Goal: Task Accomplishment & Management: Manage account settings

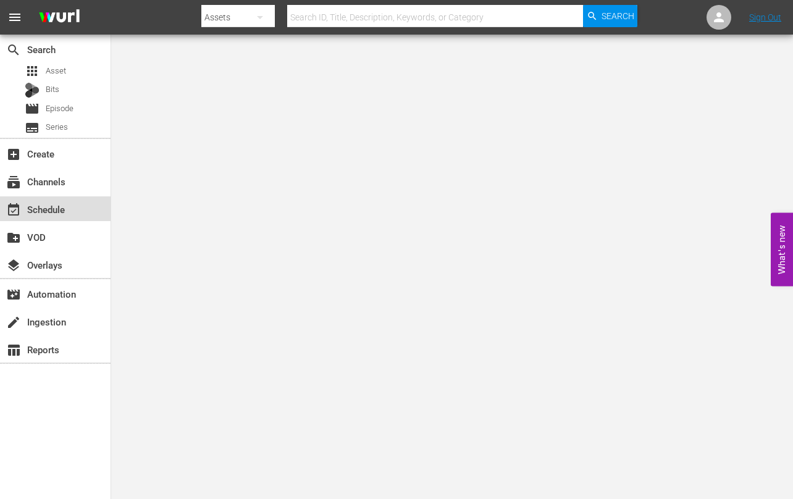
click at [46, 213] on div "event_available Schedule" at bounding box center [34, 207] width 69 height 11
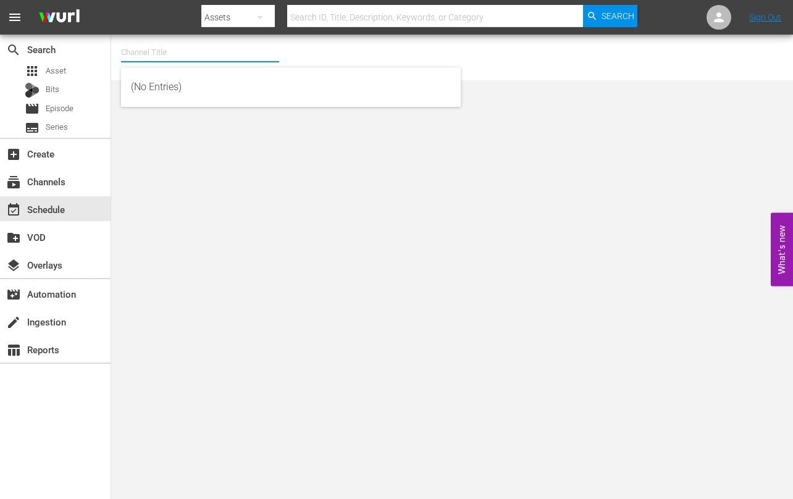
click at [169, 51] on input "text" at bounding box center [200, 53] width 158 height 30
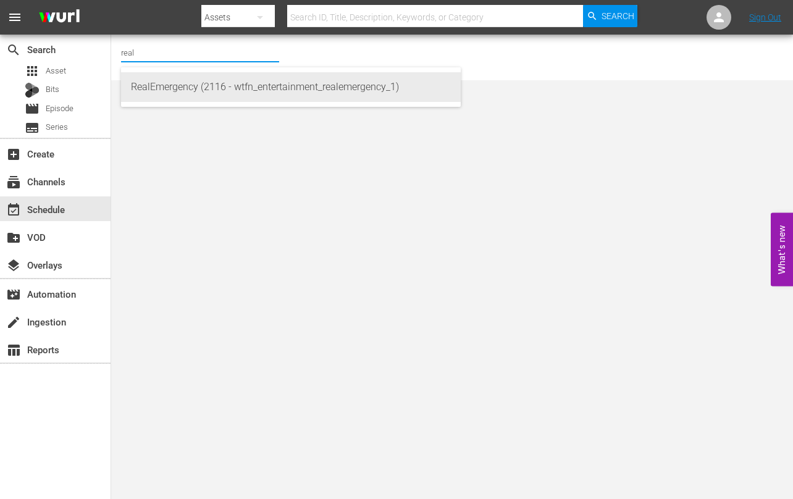
click at [184, 87] on div "RealEmergency (2116 - wtfn_entertainment_realemergency_1)" at bounding box center [291, 87] width 320 height 30
type input "RealEmergency (2116 - wtfn_entertainment_realemergency_1)"
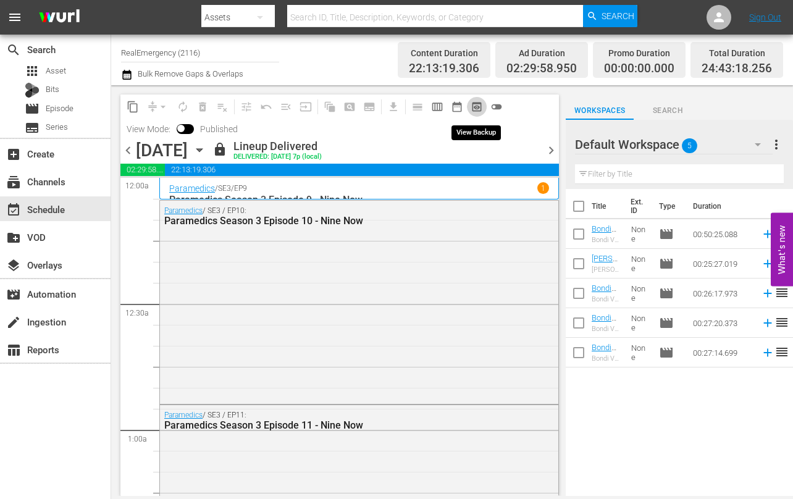
click at [477, 109] on span "preview_outlined" at bounding box center [477, 107] width 12 height 12
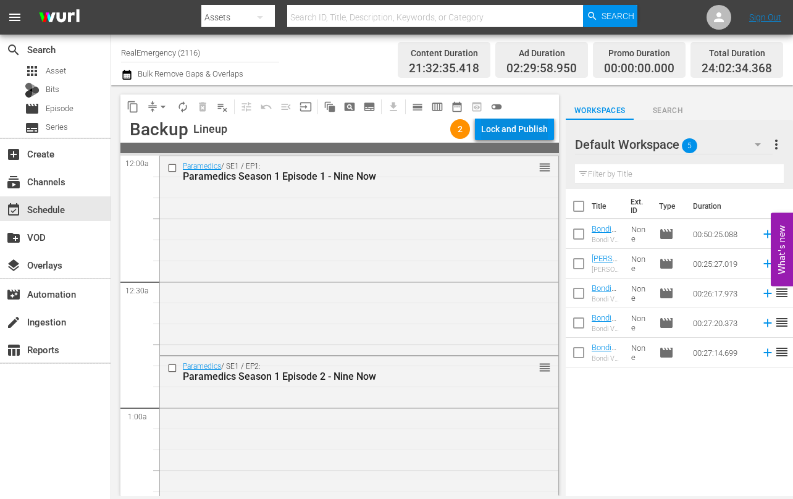
click at [489, 130] on div "Lock and Publish" at bounding box center [514, 129] width 67 height 22
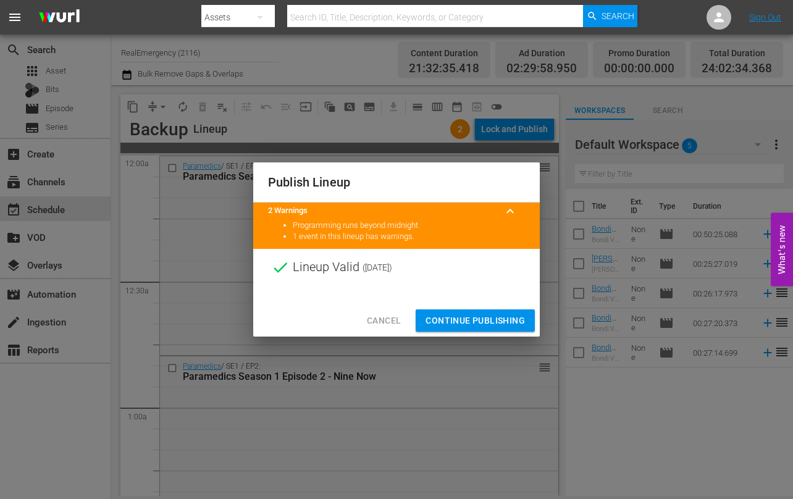
click at [479, 319] on span "Continue Publishing" at bounding box center [475, 320] width 99 height 15
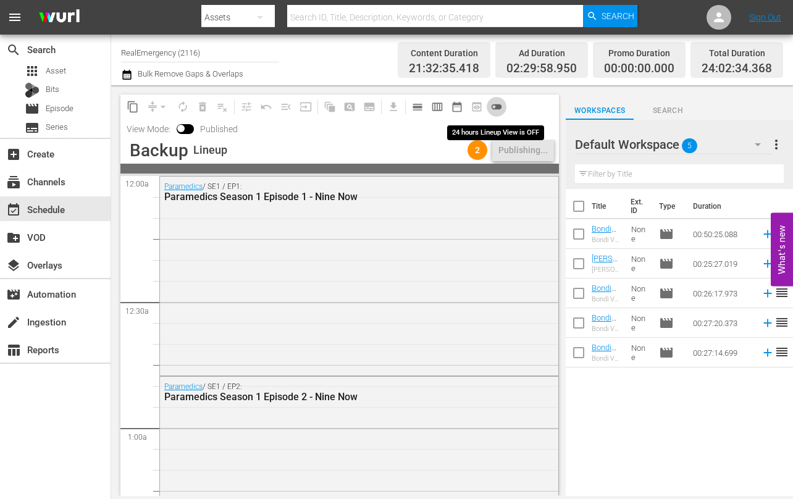
click at [497, 106] on span "toggle_off" at bounding box center [497, 107] width 12 height 12
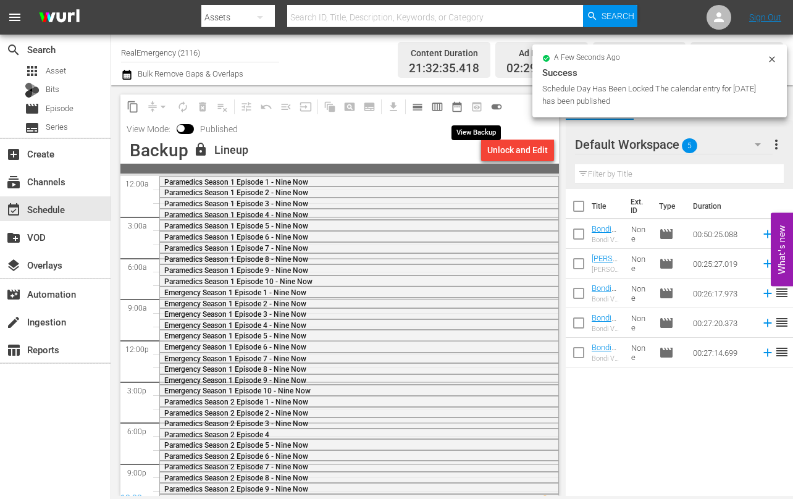
click at [474, 106] on span "preview_outlined" at bounding box center [477, 107] width 20 height 20
drag, startPoint x: 477, startPoint y: 107, endPoint x: 484, endPoint y: 107, distance: 6.8
click at [477, 107] on span "preview_outlined" at bounding box center [477, 107] width 20 height 20
click at [491, 106] on span "toggle_on" at bounding box center [497, 107] width 12 height 12
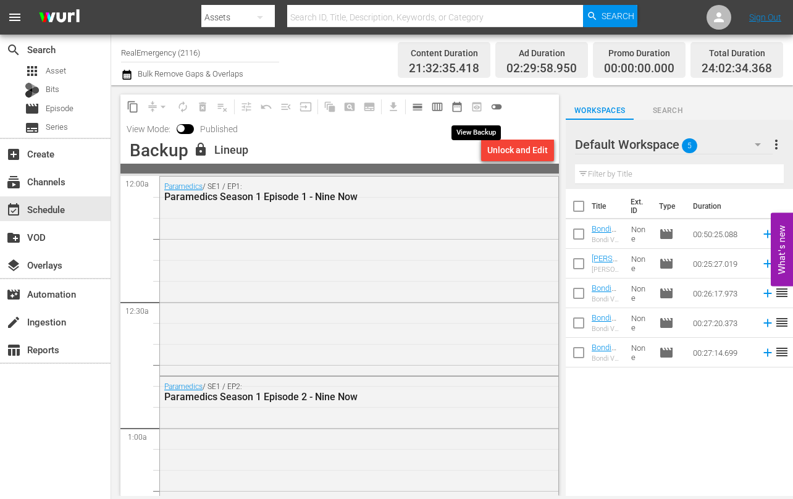
click at [476, 106] on span "preview_outlined" at bounding box center [477, 107] width 20 height 20
click at [460, 106] on span "date_range_outlined" at bounding box center [457, 107] width 12 height 12
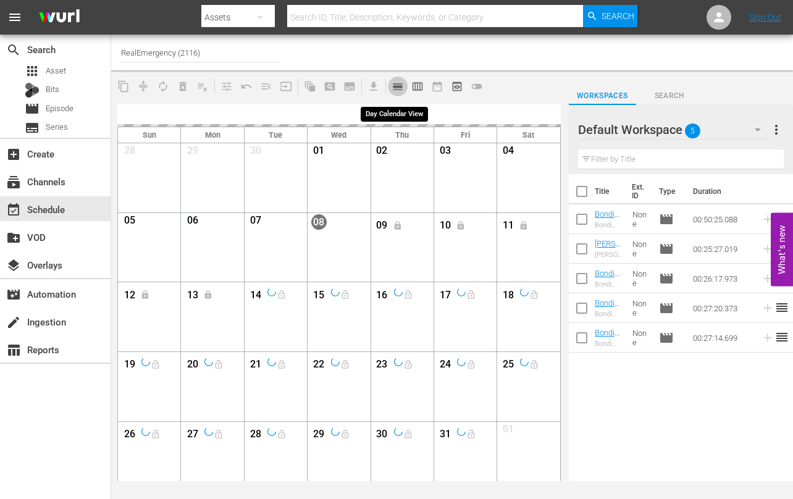
click at [396, 86] on span "calendar_view_day_outlined" at bounding box center [398, 86] width 12 height 12
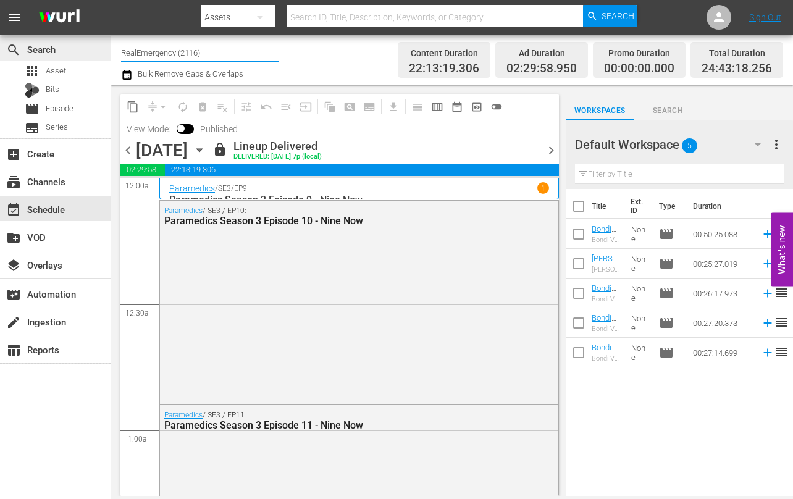
drag, startPoint x: 214, startPoint y: 57, endPoint x: 104, endPoint y: 49, distance: 110.9
click at [111, 0] on div "search Search apps Asset Bits movie Episode subtitles Series add_box Create sub…" at bounding box center [452, 0] width 682 height 0
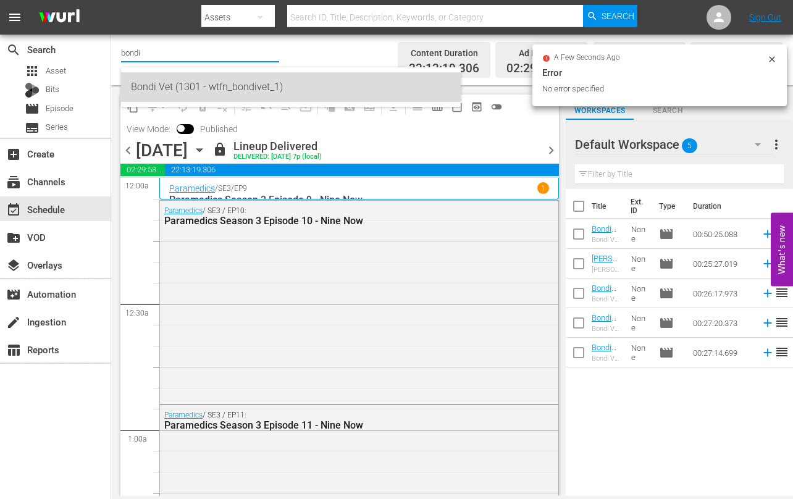
click at [154, 80] on div "Bondi Vet (1301 - wtfn_bondivet_1)" at bounding box center [291, 87] width 320 height 30
type input "Bondi Vet (1301 - wtfn_bondivet_1)"
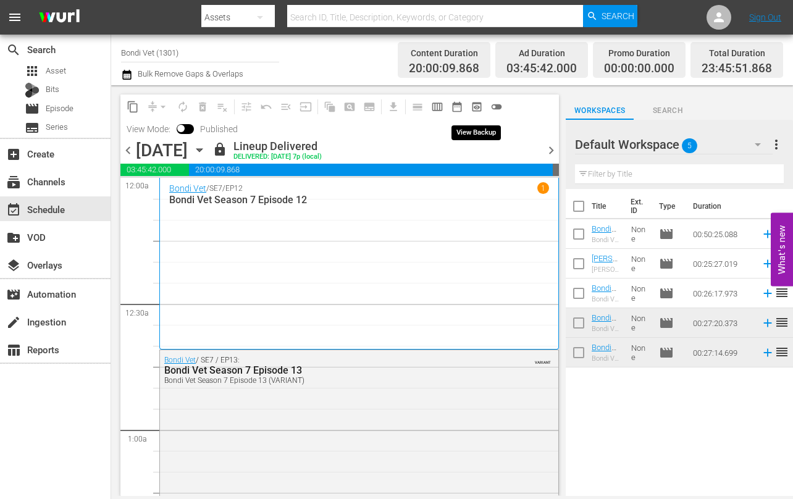
click at [477, 106] on span "preview_outlined" at bounding box center [477, 107] width 12 height 12
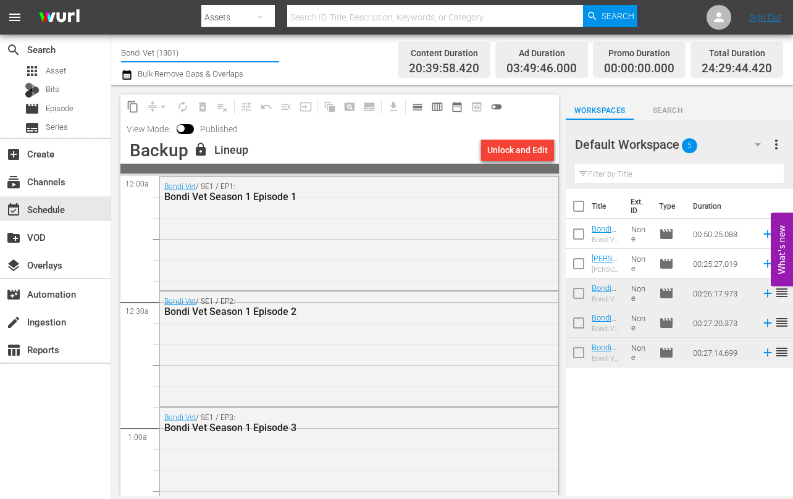
drag, startPoint x: 138, startPoint y: 51, endPoint x: 119, endPoint y: 50, distance: 19.8
click at [119, 50] on div "Channel Title Bondi Vet (1301) Bulk Remove Gaps & Overlaps Content Duration 20:…" at bounding box center [452, 60] width 682 height 51
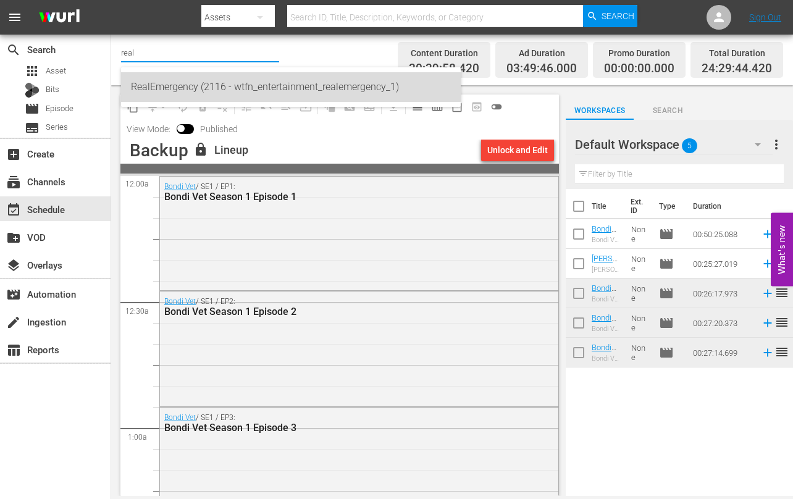
click at [158, 80] on div "RealEmergency (2116 - wtfn_entertainment_realemergency_1)" at bounding box center [291, 87] width 320 height 30
type input "RealEmergency (2116 - wtfn_entertainment_realemergency_1)"
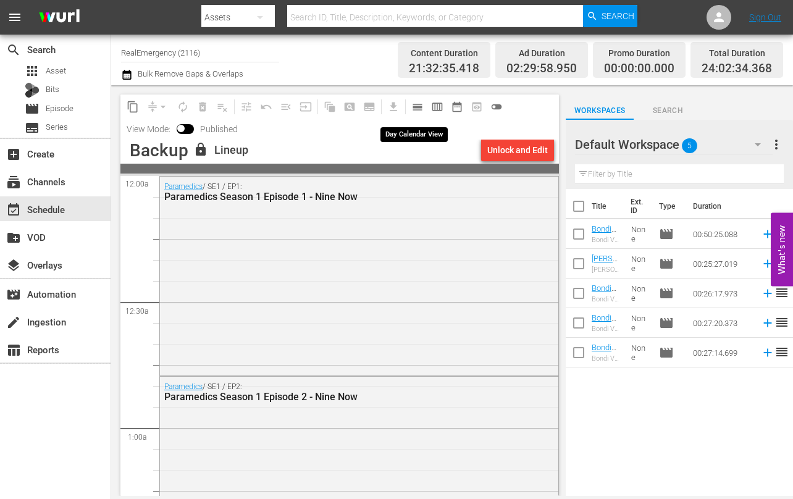
click at [418, 109] on span "calendar_view_day_outlined" at bounding box center [417, 107] width 12 height 12
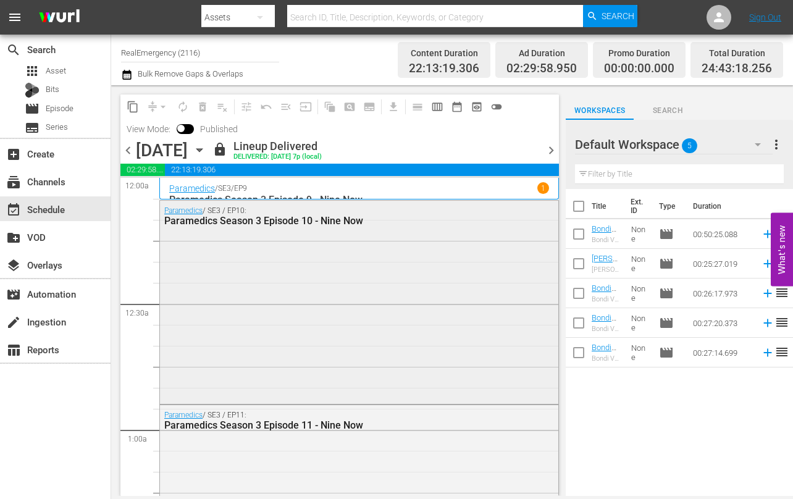
click at [230, 258] on div "Paramedics / SE3 / EP10: Paramedics Season 3 Episode 10 - Nine Now" at bounding box center [359, 301] width 399 height 201
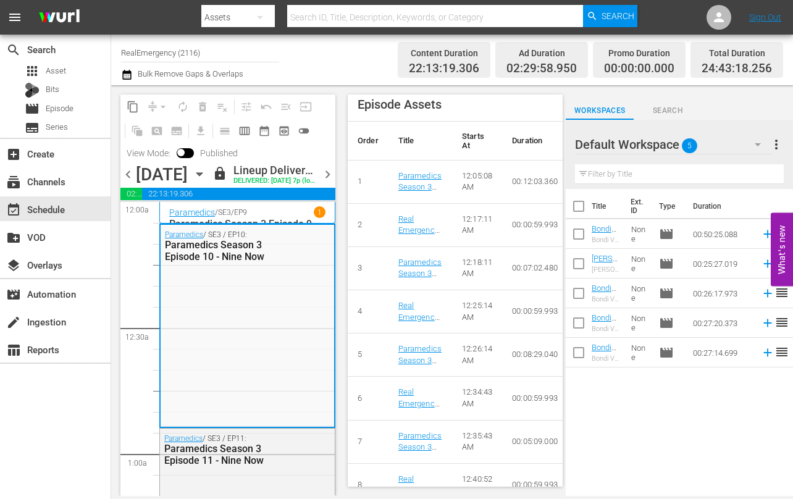
scroll to position [728, 0]
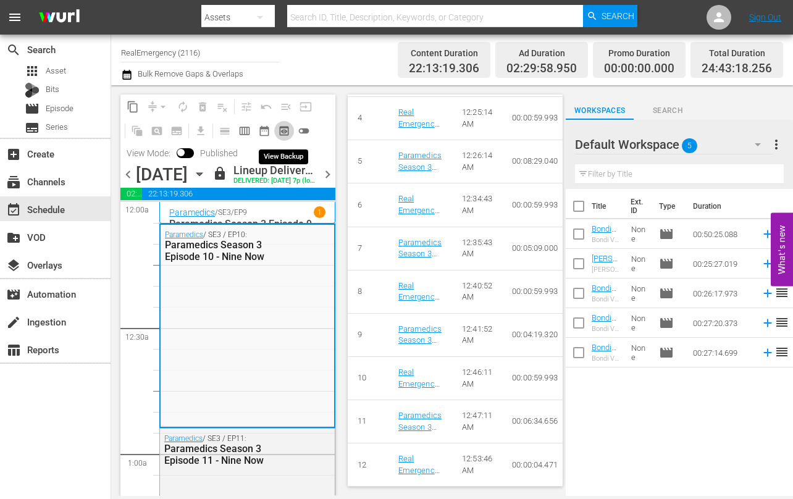
click at [282, 127] on span "preview_outlined" at bounding box center [284, 131] width 12 height 12
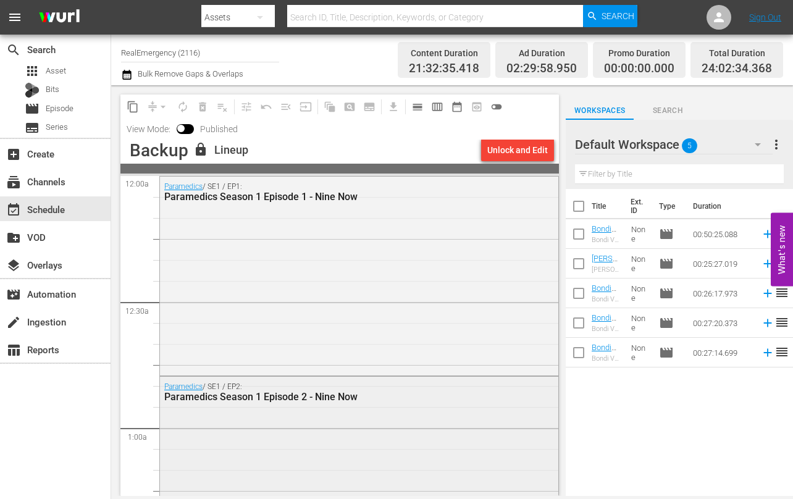
click at [285, 434] on div "Paramedics / SE1 / EP2: Paramedics Season 1 Episode 2 - Nine Now" at bounding box center [359, 478] width 399 height 203
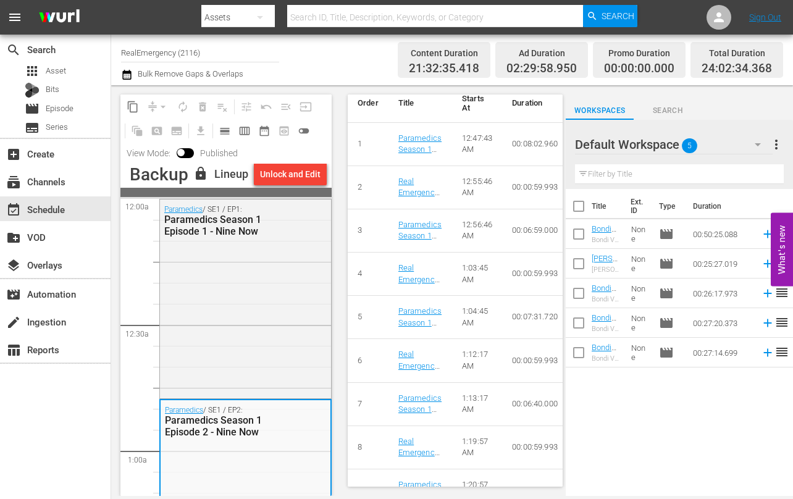
scroll to position [728, 0]
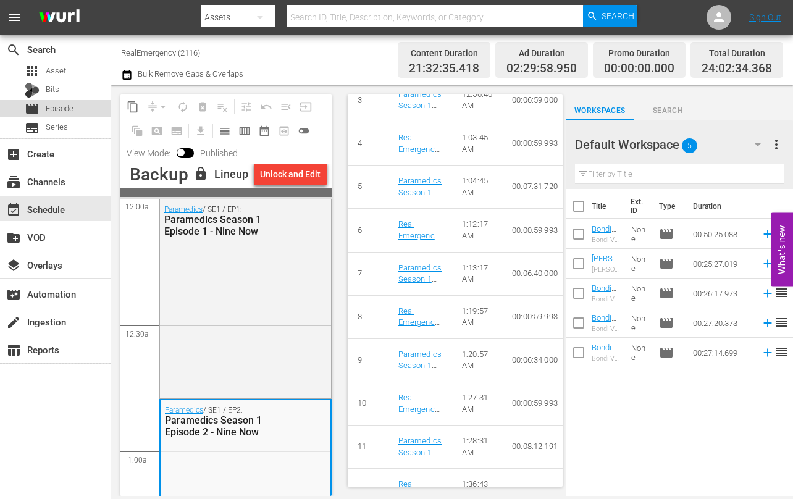
click at [51, 105] on span "Episode" at bounding box center [60, 109] width 28 height 12
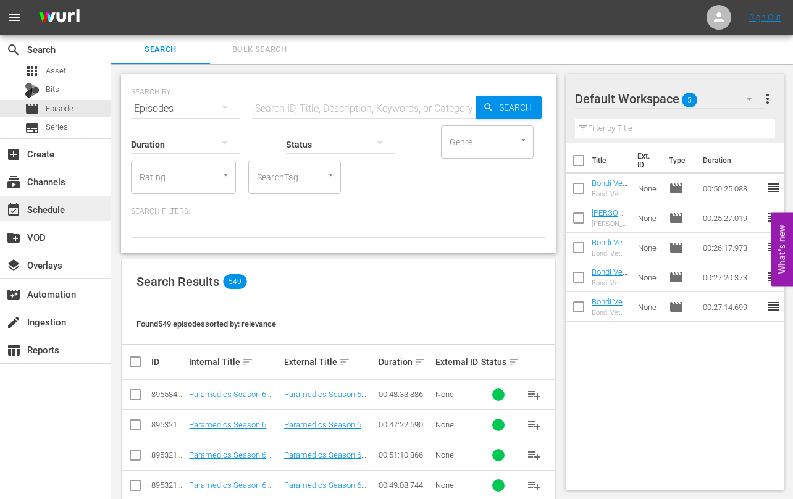
click at [43, 212] on div "event_available Schedule" at bounding box center [34, 207] width 69 height 11
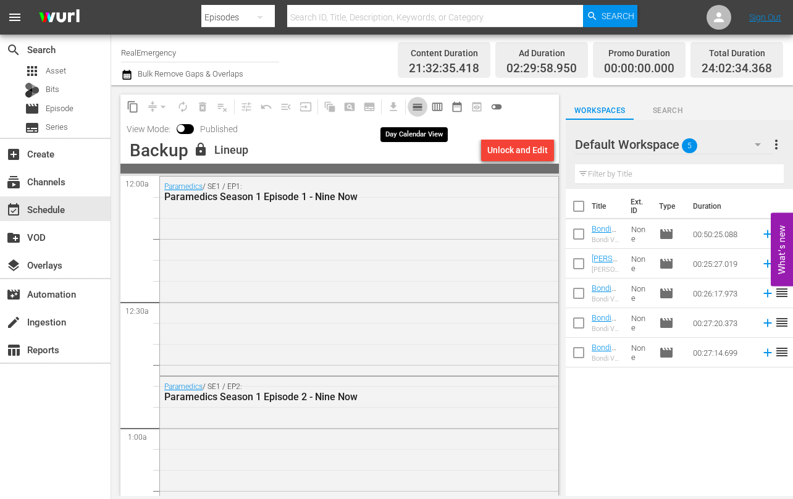
click at [416, 106] on span "calendar_view_day_outlined" at bounding box center [417, 107] width 12 height 12
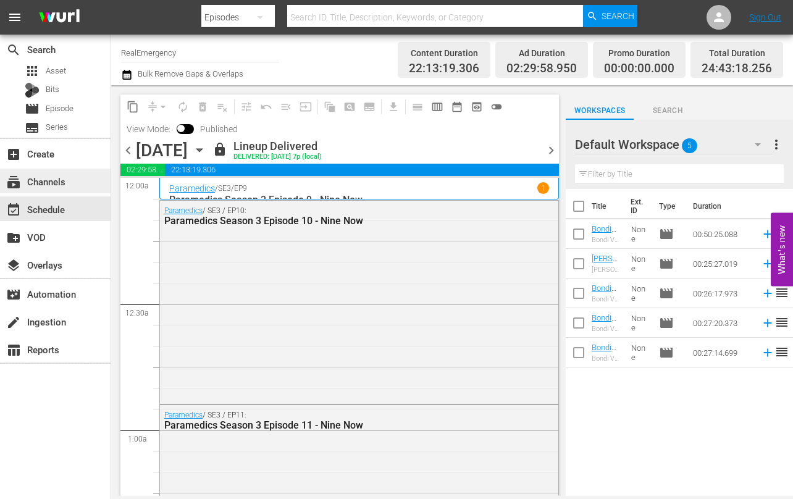
click at [35, 183] on div "subscriptions Channels" at bounding box center [34, 179] width 69 height 11
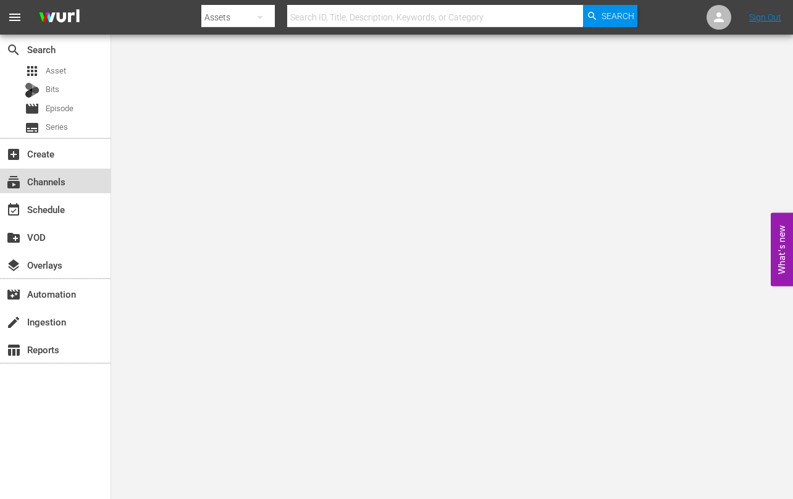
click at [52, 181] on div "subscriptions Channels" at bounding box center [34, 179] width 69 height 11
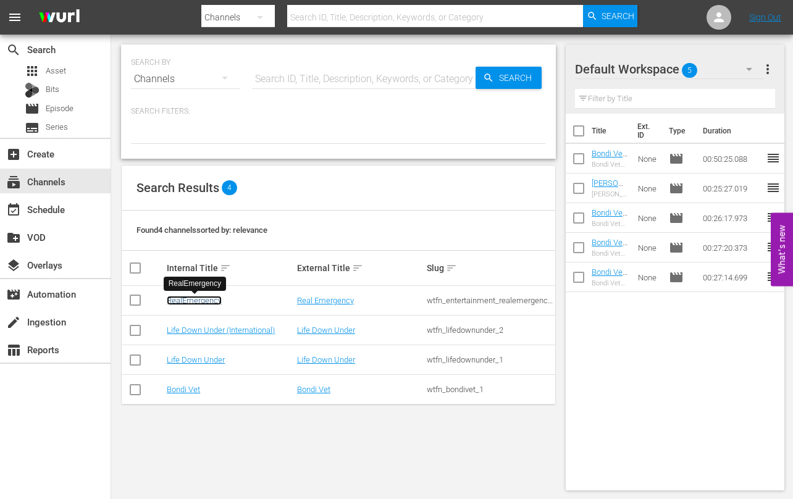
click at [179, 299] on link "RealEmergency" at bounding box center [194, 300] width 55 height 9
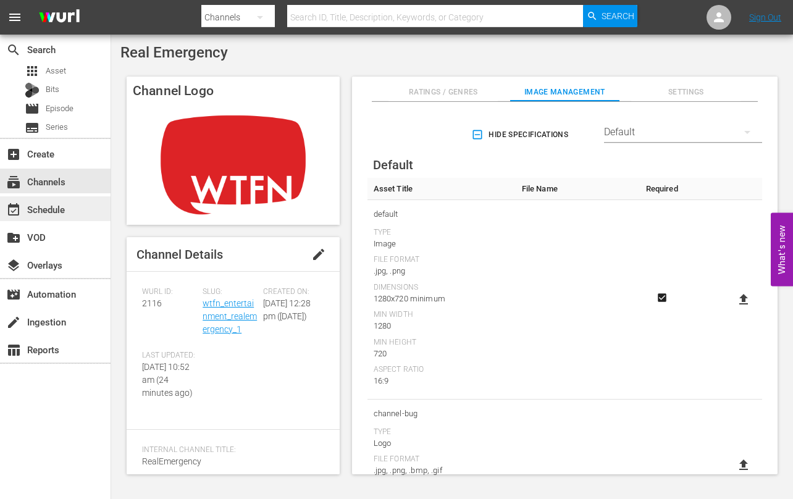
click at [37, 212] on div "event_available Schedule" at bounding box center [34, 207] width 69 height 11
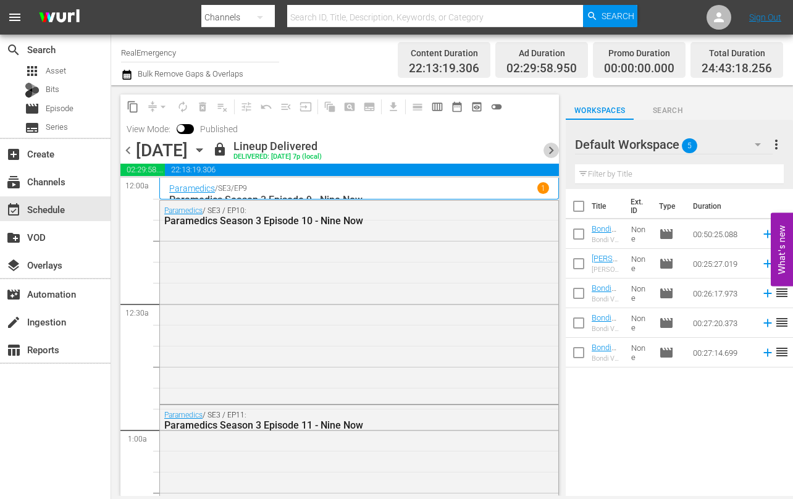
click at [544, 148] on span "chevron_right" at bounding box center [551, 150] width 15 height 15
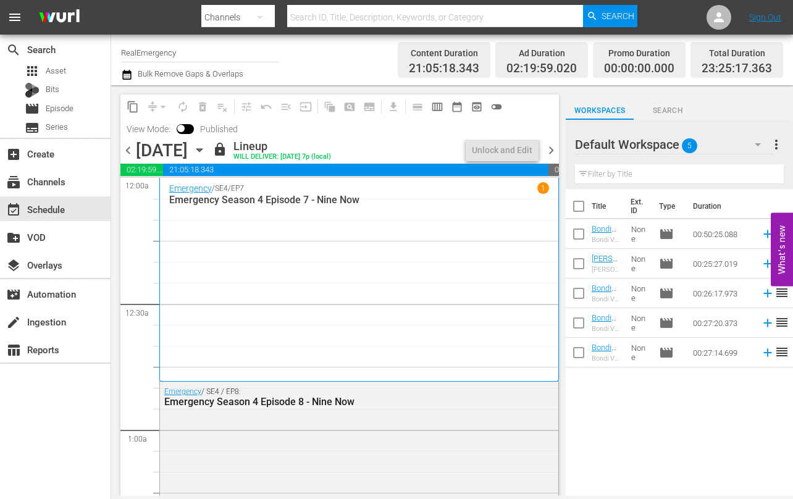
click at [552, 150] on span "chevron_right" at bounding box center [551, 150] width 15 height 15
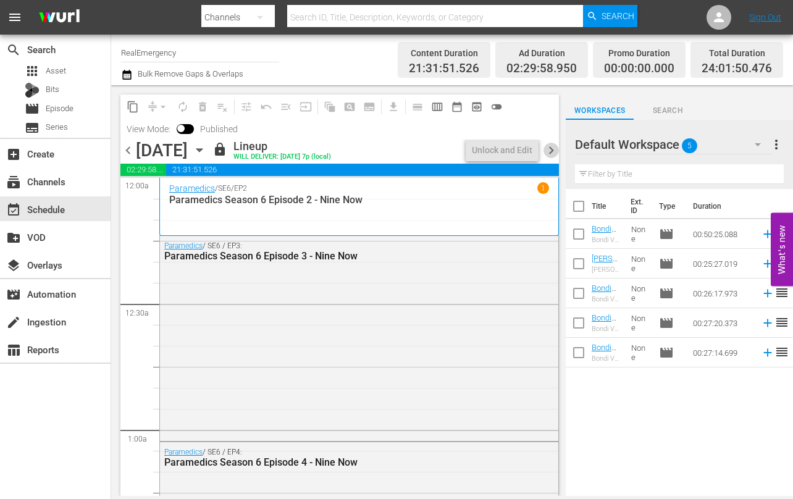
click at [552, 149] on span "chevron_right" at bounding box center [551, 150] width 15 height 15
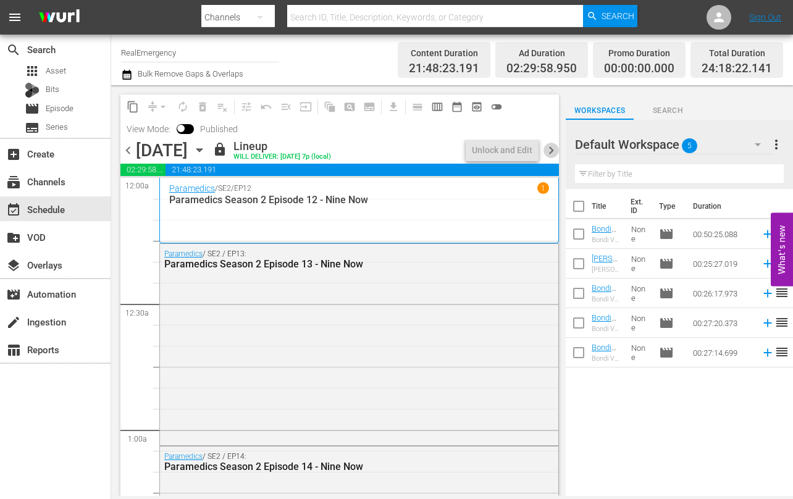
click at [552, 149] on span "chevron_right" at bounding box center [551, 150] width 15 height 15
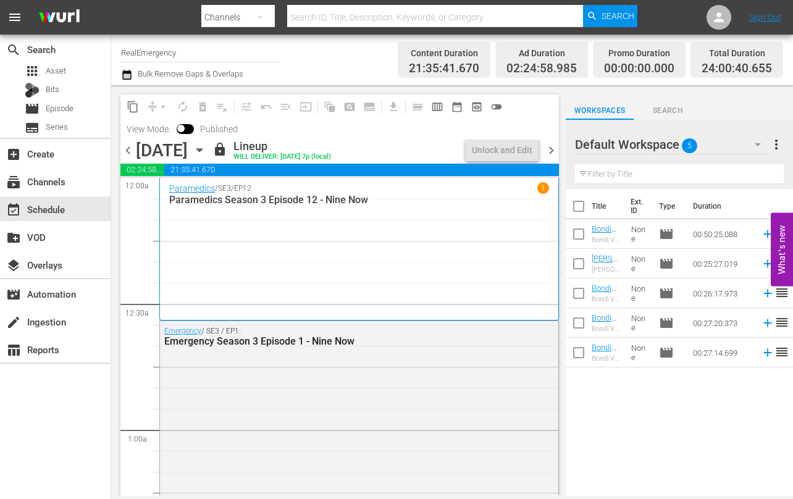
click at [552, 149] on span "chevron_right" at bounding box center [551, 150] width 15 height 15
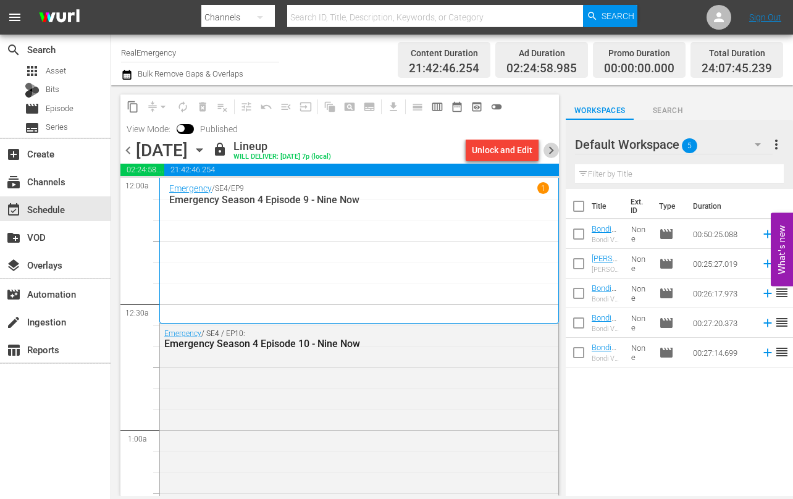
click at [552, 149] on span "chevron_right" at bounding box center [551, 150] width 15 height 15
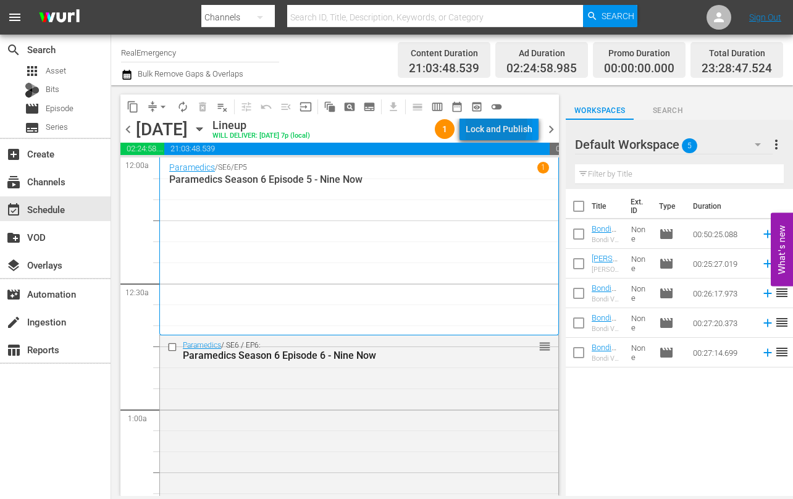
click at [487, 126] on div "Lock and Publish" at bounding box center [499, 129] width 67 height 22
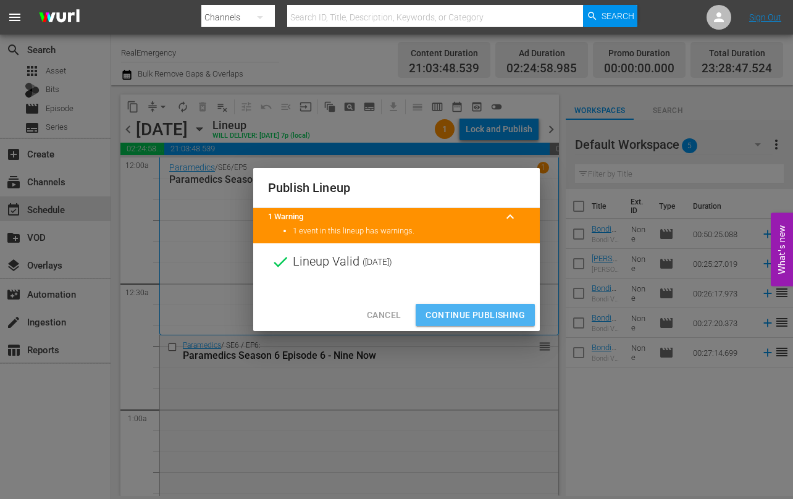
click at [477, 312] on span "Continue Publishing" at bounding box center [475, 315] width 99 height 15
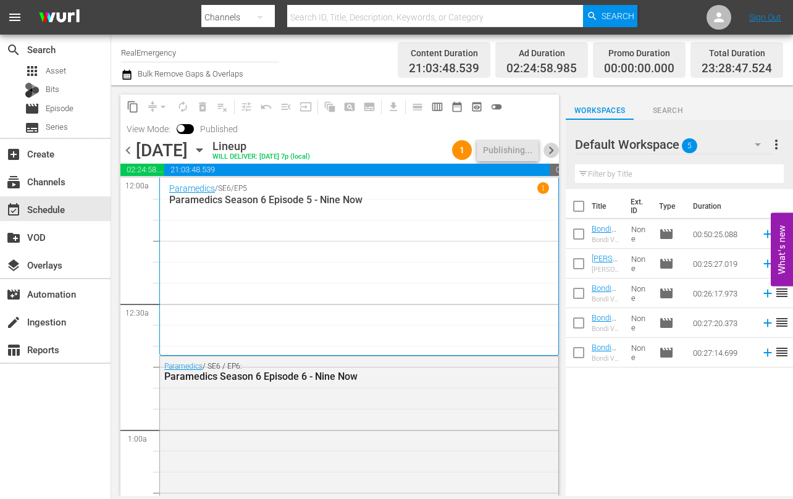
click at [551, 150] on span "chevron_right" at bounding box center [551, 150] width 15 height 15
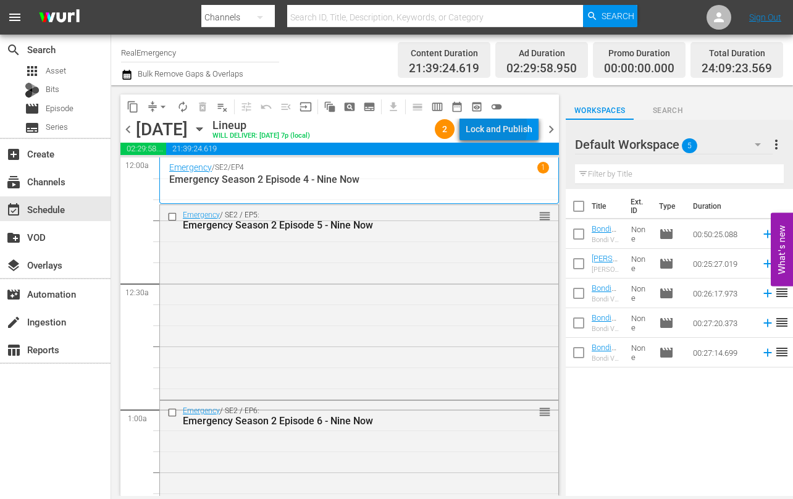
click at [494, 128] on div "Lock and Publish" at bounding box center [499, 129] width 67 height 22
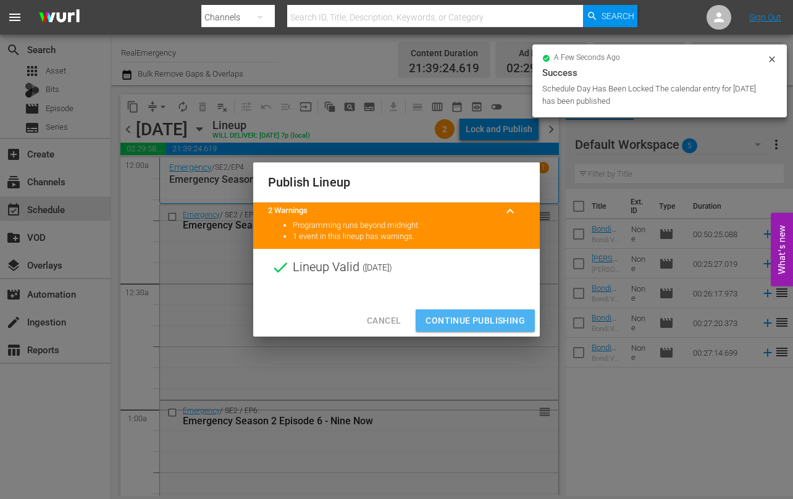
click at [481, 318] on span "Continue Publishing" at bounding box center [475, 320] width 99 height 15
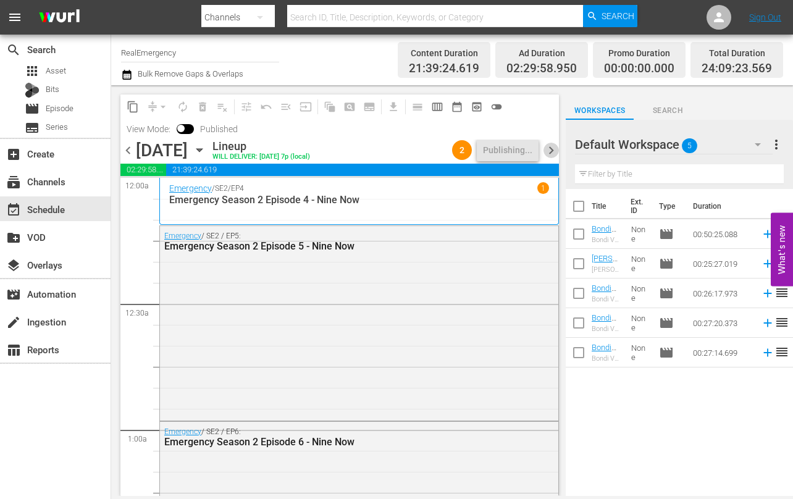
click at [551, 150] on span "chevron_right" at bounding box center [551, 150] width 15 height 15
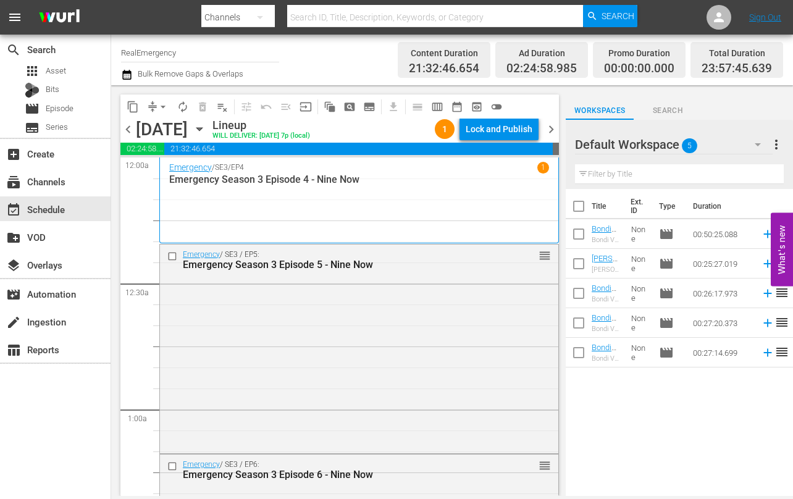
click at [492, 129] on div "Lock and Publish" at bounding box center [499, 129] width 67 height 22
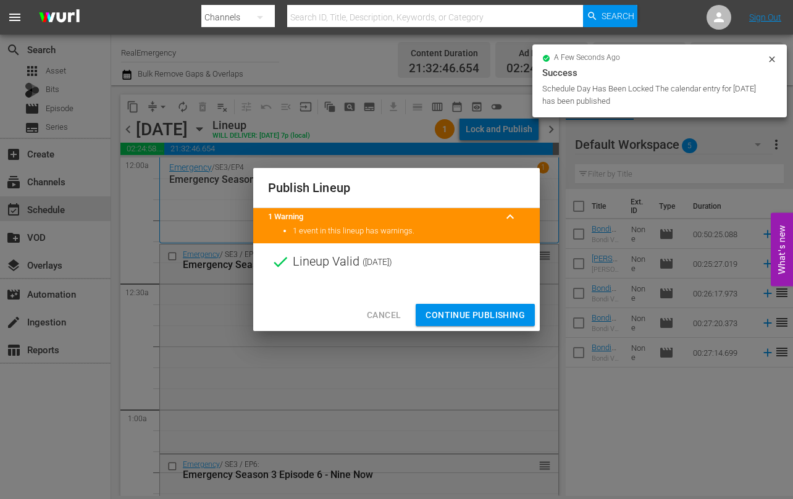
click at [466, 315] on span "Continue Publishing" at bounding box center [475, 315] width 99 height 15
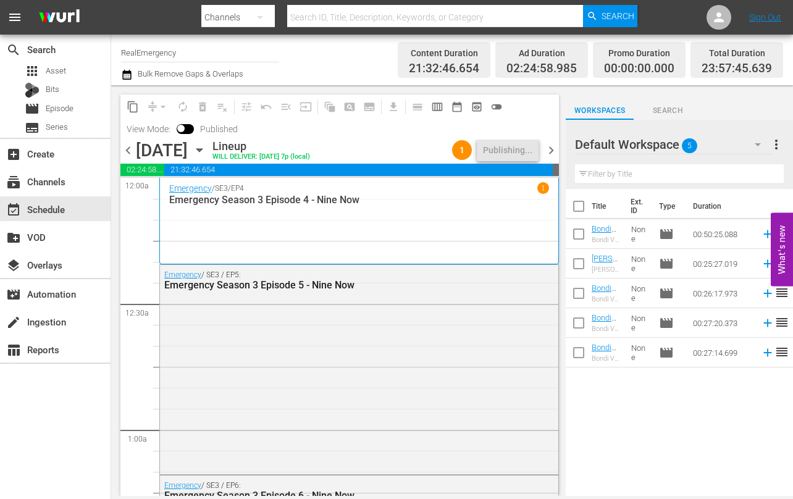
click at [551, 148] on span "chevron_right" at bounding box center [551, 150] width 15 height 15
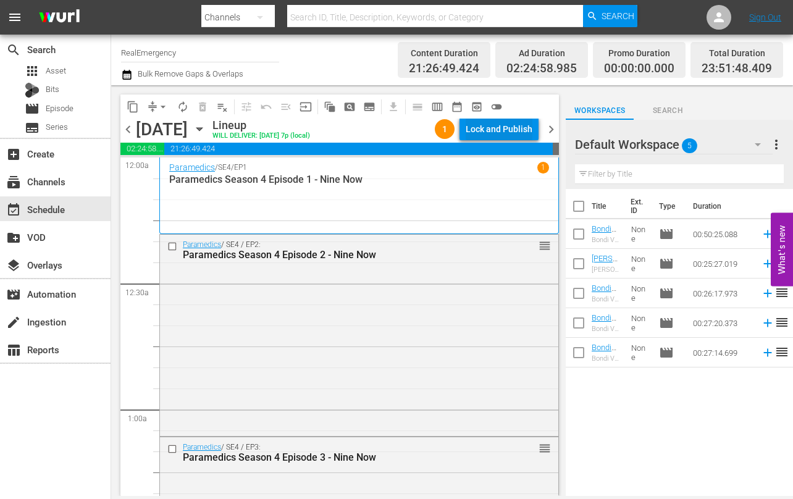
click at [502, 130] on div "Lock and Publish" at bounding box center [499, 129] width 67 height 22
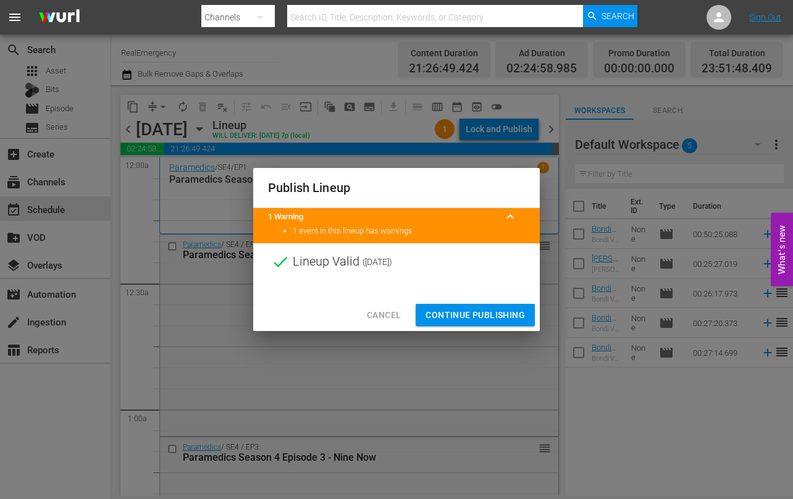
click at [475, 313] on span "Continue Publishing" at bounding box center [475, 315] width 99 height 15
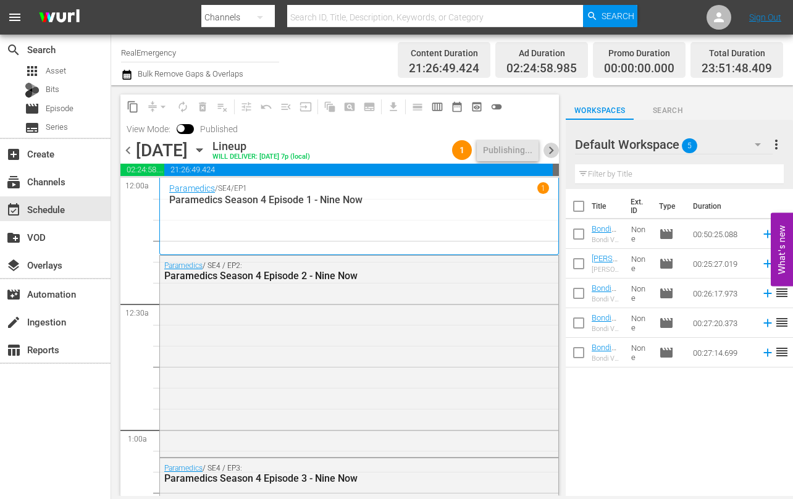
click at [552, 151] on span "chevron_right" at bounding box center [551, 150] width 15 height 15
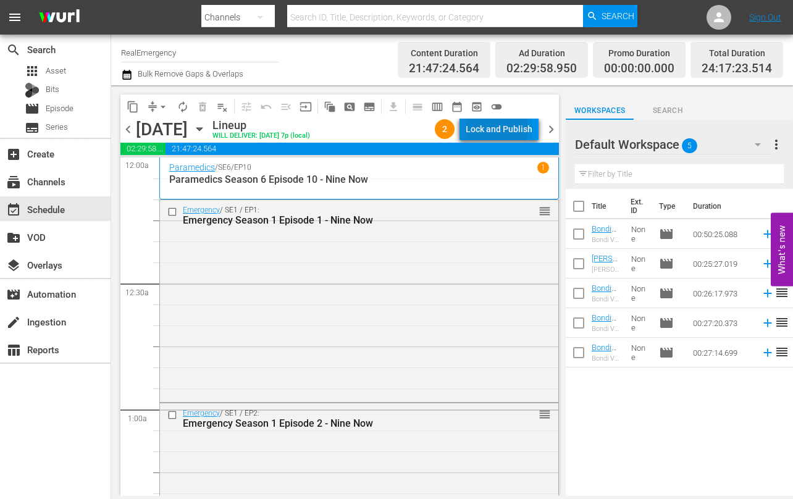
click at [492, 127] on div "Lock and Publish" at bounding box center [499, 129] width 67 height 22
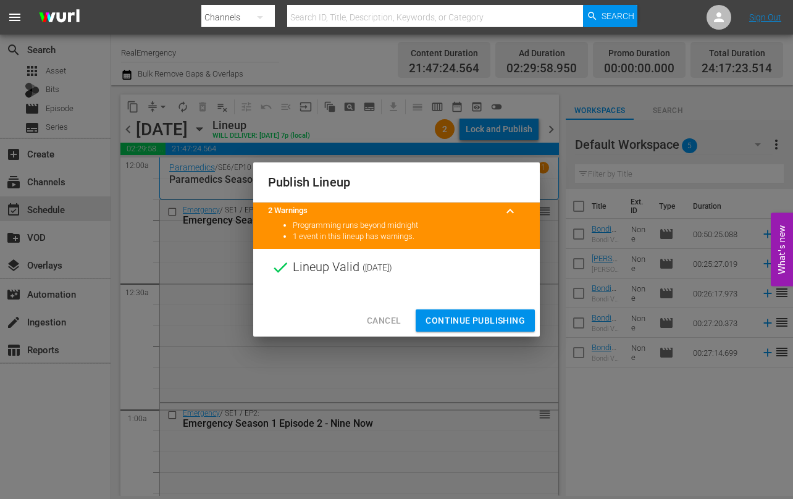
click at [463, 318] on span "Continue Publishing" at bounding box center [475, 320] width 99 height 15
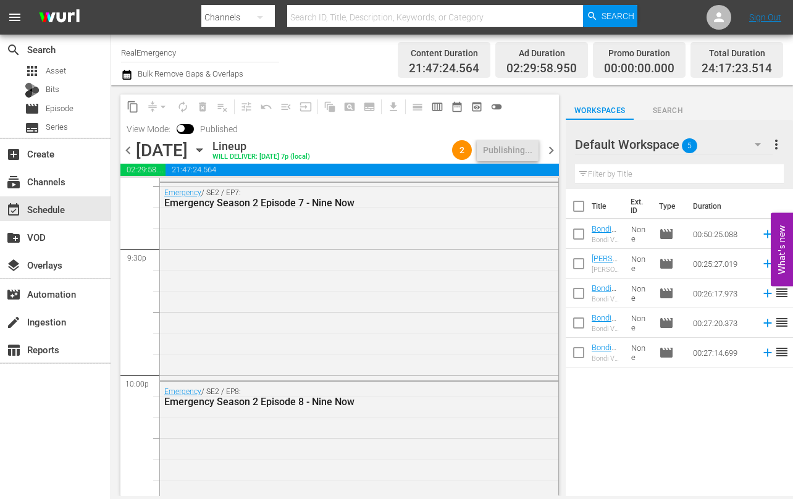
scroll to position [5847, 0]
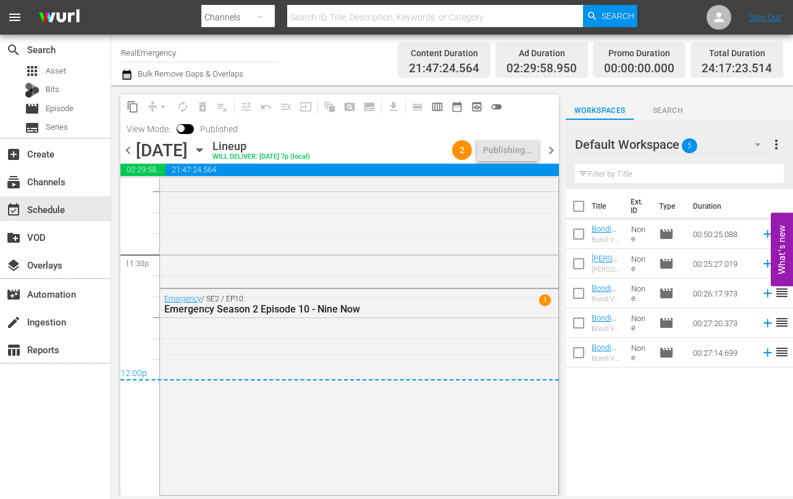
click at [553, 150] on span "chevron_right" at bounding box center [551, 150] width 15 height 15
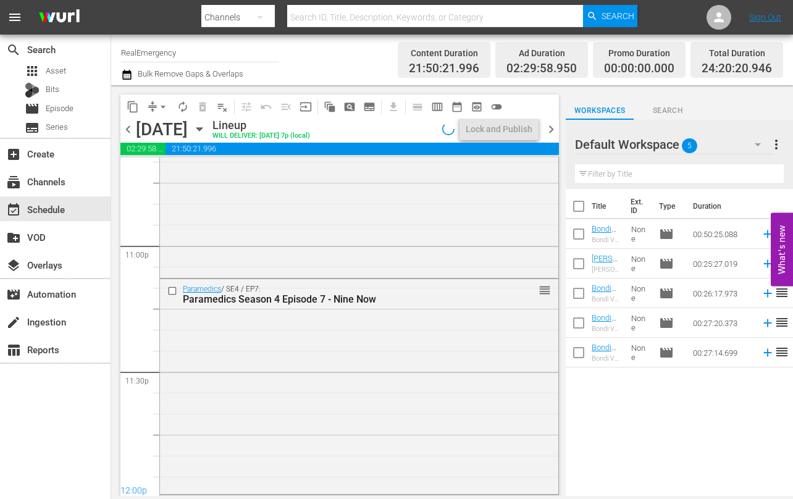
scroll to position [5847, 0]
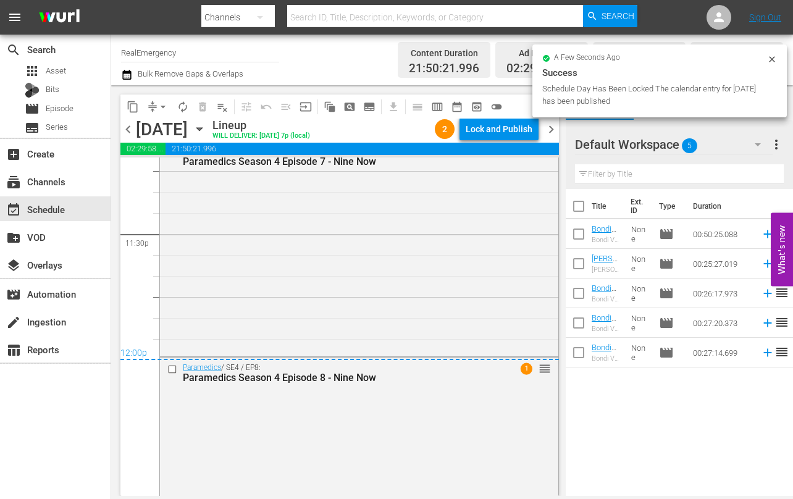
click at [499, 127] on div "Lock and Publish" at bounding box center [499, 129] width 67 height 22
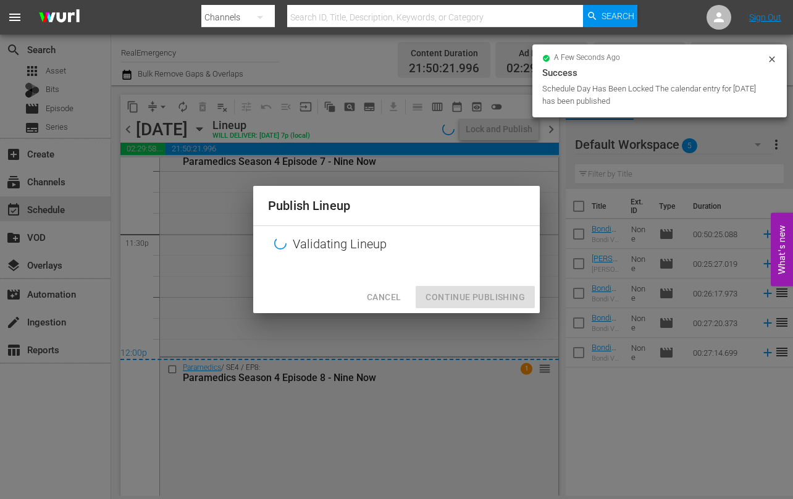
click at [482, 297] on div "Cancel Continue Publishing" at bounding box center [396, 297] width 287 height 33
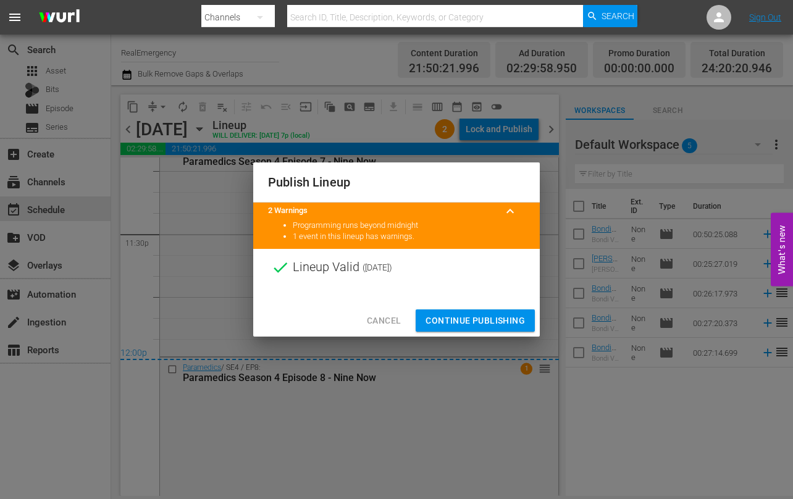
click at [475, 323] on span "Continue Publishing" at bounding box center [475, 320] width 99 height 15
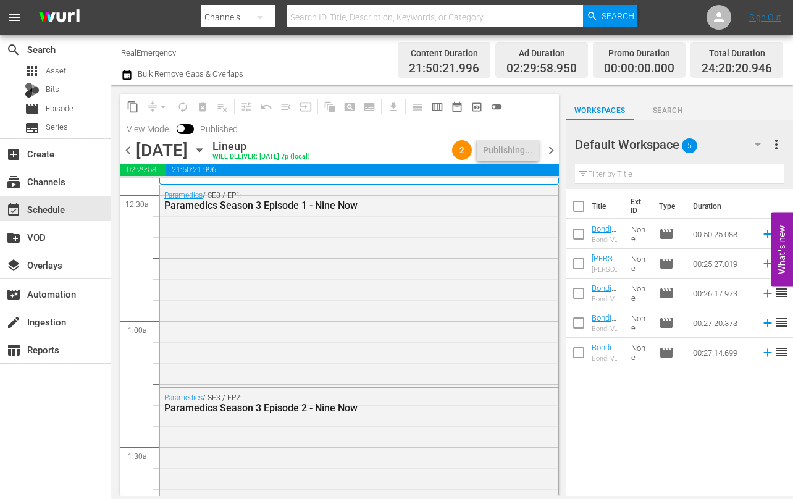
scroll to position [0, 0]
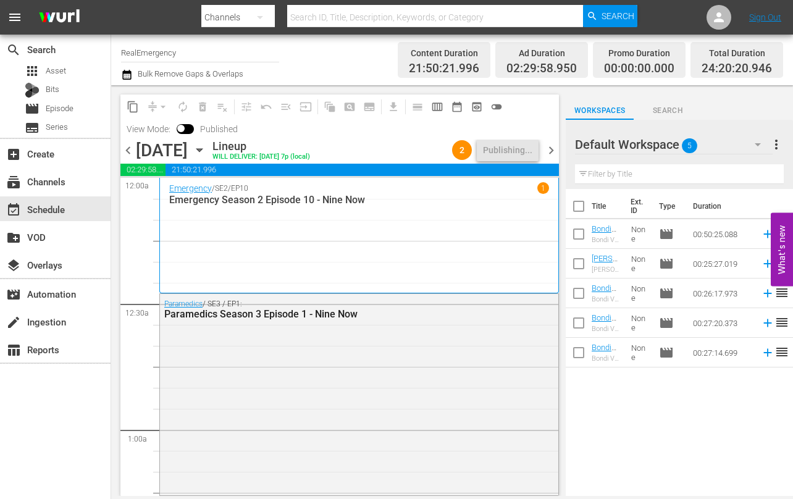
click at [553, 150] on span "chevron_right" at bounding box center [551, 150] width 15 height 15
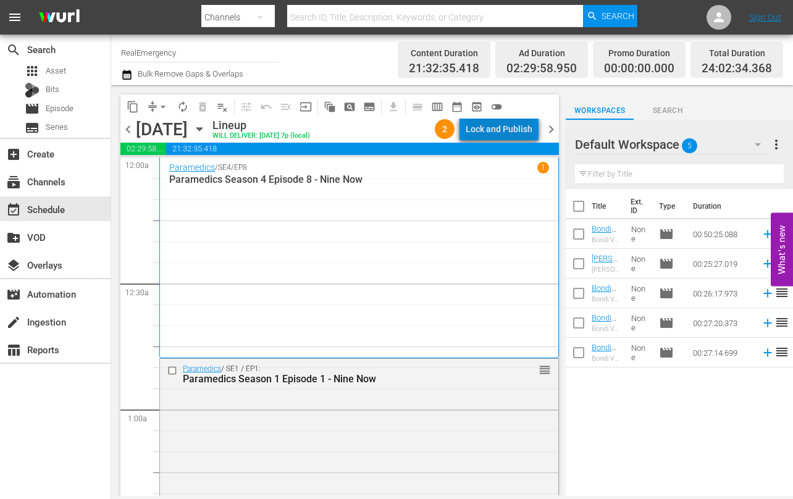
click at [506, 130] on div "Lock and Publish" at bounding box center [499, 129] width 67 height 22
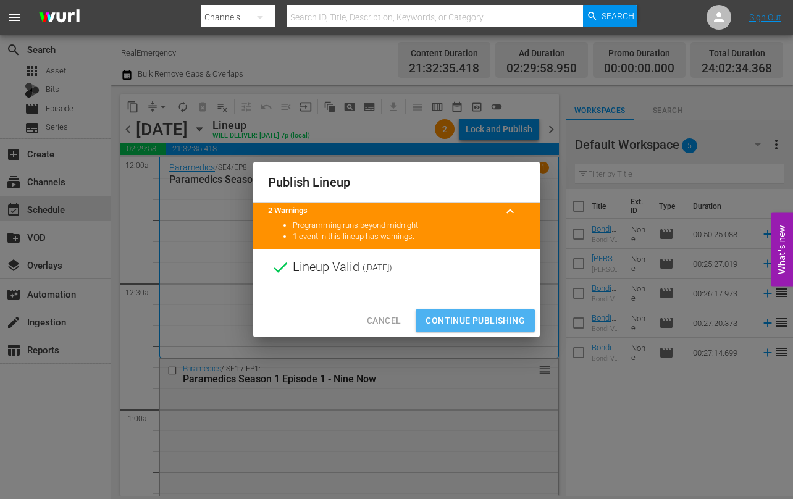
click at [468, 321] on span "Continue Publishing" at bounding box center [475, 320] width 99 height 15
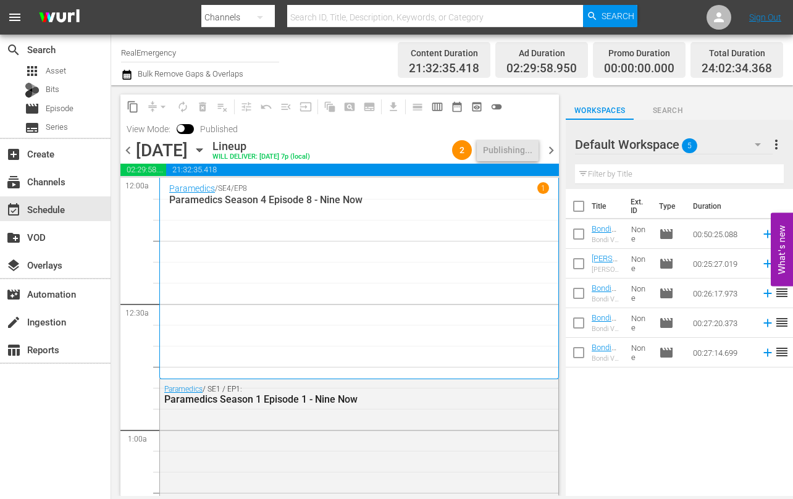
click at [554, 152] on span "chevron_right" at bounding box center [551, 150] width 15 height 15
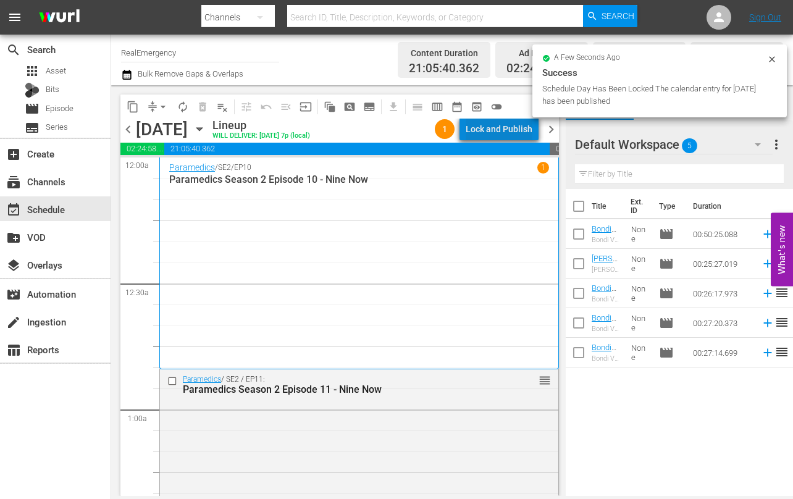
click at [512, 127] on div "Lock and Publish" at bounding box center [499, 129] width 67 height 22
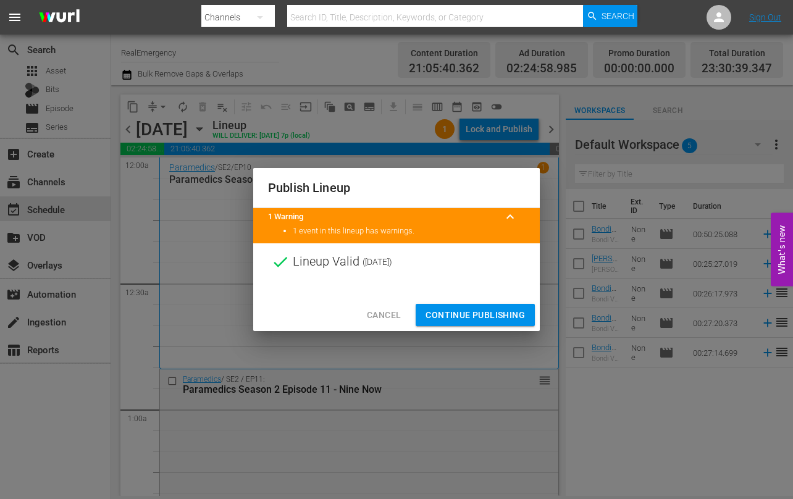
click at [479, 316] on span "Continue Publishing" at bounding box center [475, 315] width 99 height 15
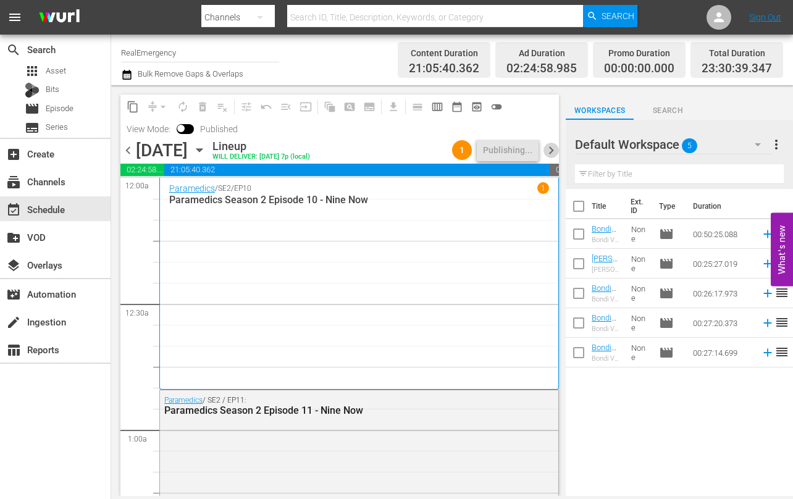
click at [550, 151] on span "chevron_right" at bounding box center [551, 150] width 15 height 15
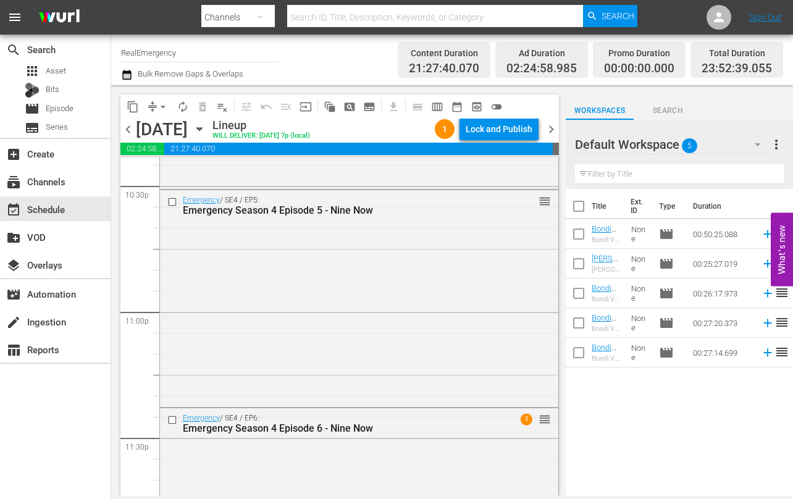
scroll to position [5768, 0]
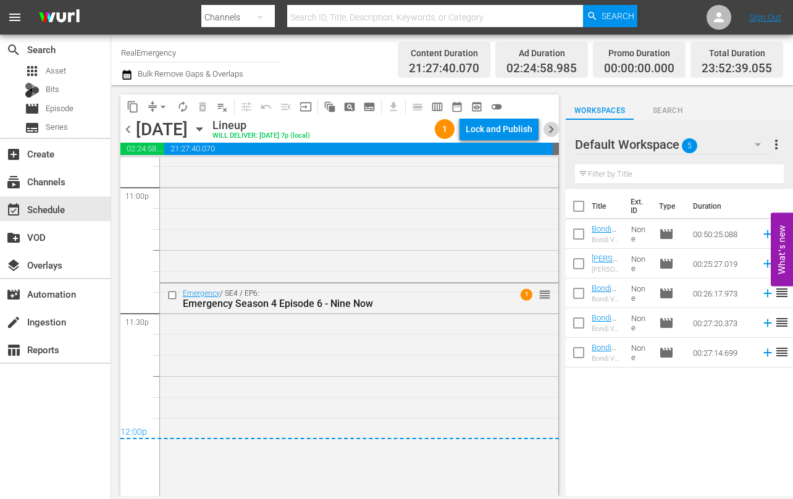
drag, startPoint x: 549, startPoint y: 129, endPoint x: 559, endPoint y: 140, distance: 14.4
click at [549, 129] on span "chevron_right" at bounding box center [551, 129] width 15 height 15
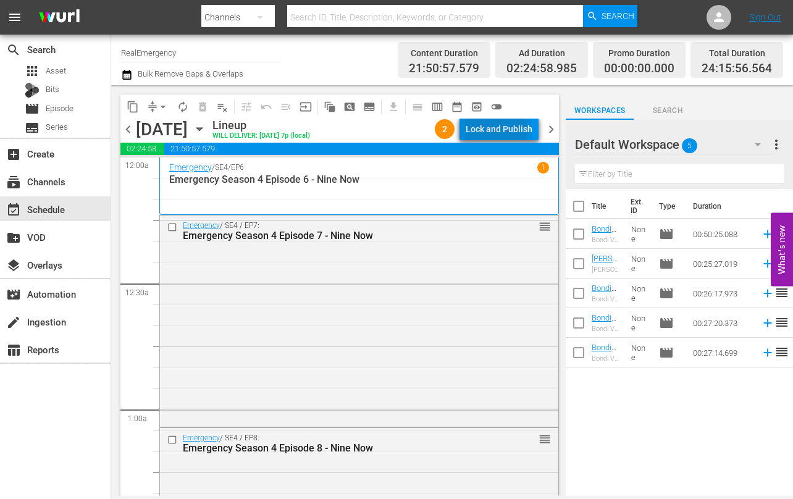
click at [499, 128] on div "Lock and Publish" at bounding box center [499, 129] width 67 height 22
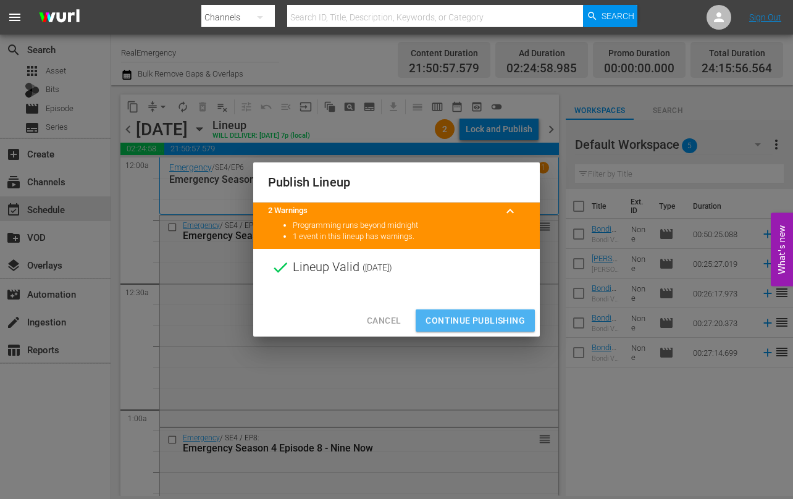
click at [465, 324] on span "Continue Publishing" at bounding box center [475, 320] width 99 height 15
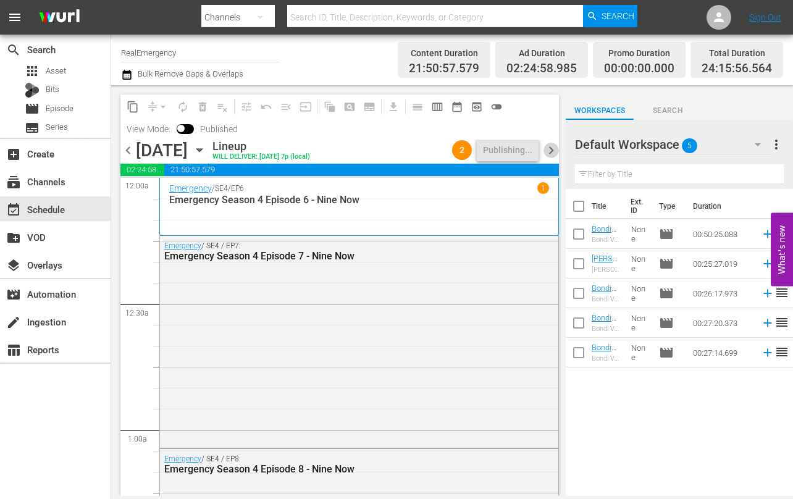
click at [555, 154] on span "chevron_right" at bounding box center [551, 150] width 15 height 15
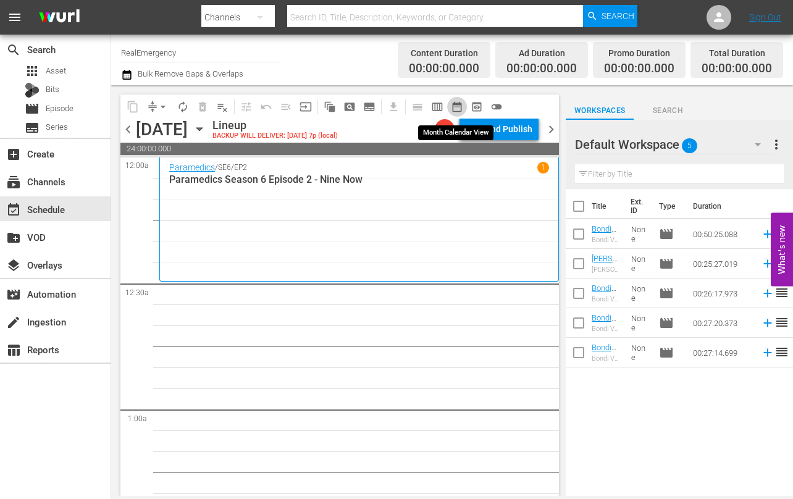
click at [458, 105] on span "date_range_outlined" at bounding box center [457, 107] width 12 height 12
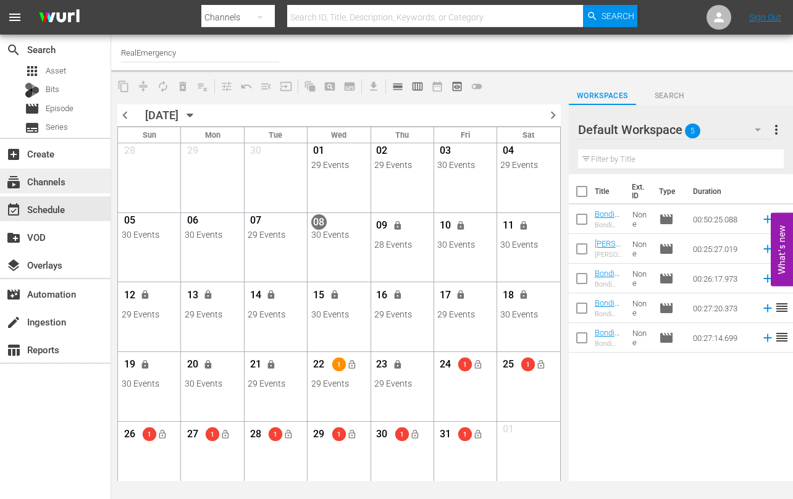
click at [35, 184] on div "subscriptions Channels" at bounding box center [34, 179] width 69 height 11
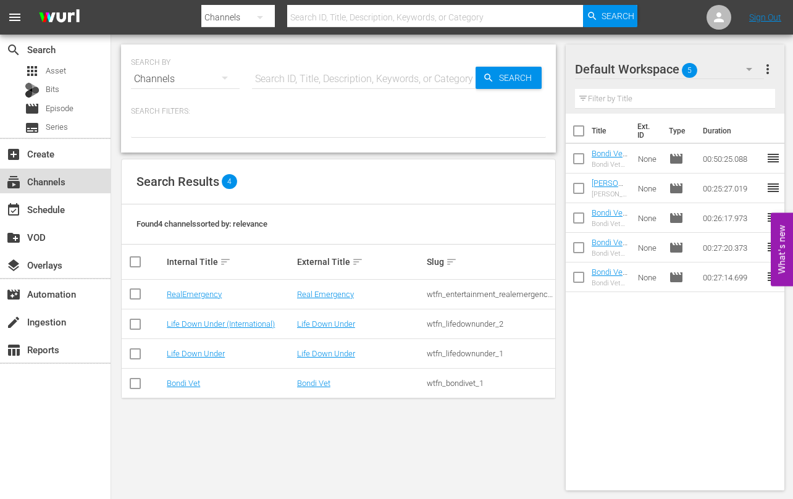
click at [44, 182] on div "subscriptions Channels" at bounding box center [34, 179] width 69 height 11
click at [198, 294] on link "RealEmergency" at bounding box center [194, 294] width 55 height 9
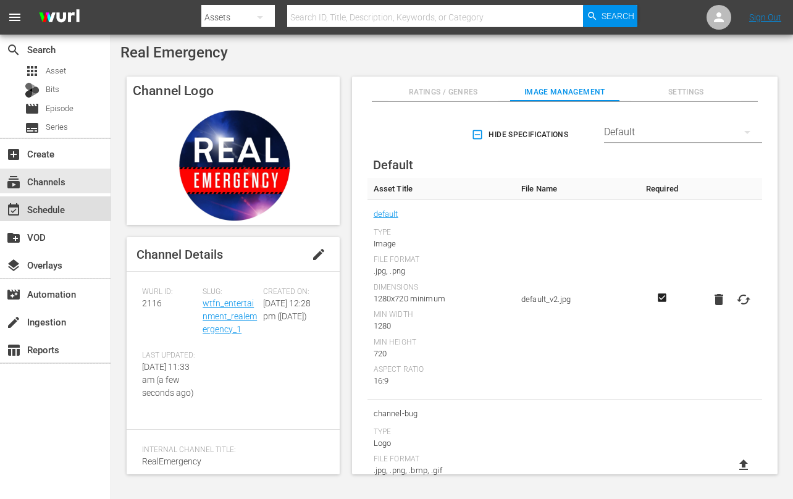
click at [35, 213] on div "event_available Schedule" at bounding box center [34, 207] width 69 height 11
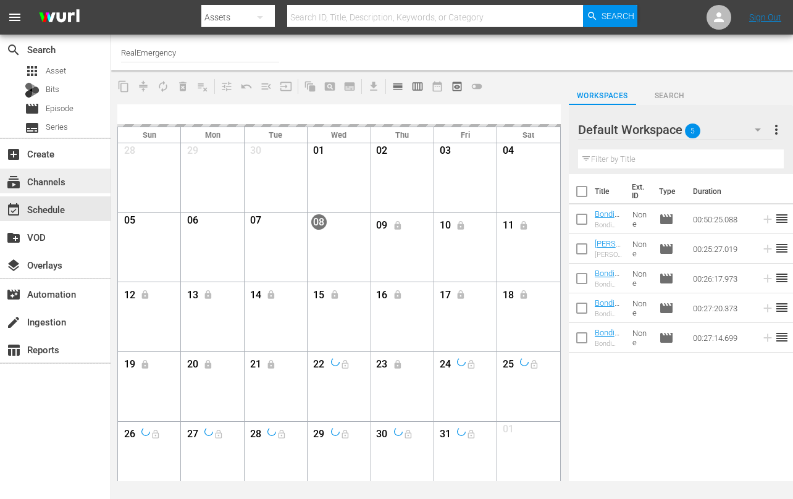
click at [45, 173] on div "subscriptions Channels" at bounding box center [55, 181] width 111 height 25
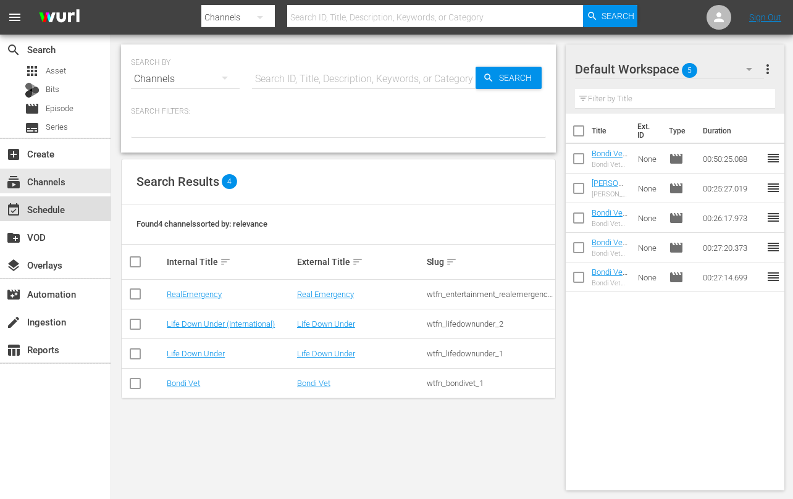
click at [42, 210] on div "event_available Schedule" at bounding box center [34, 207] width 69 height 11
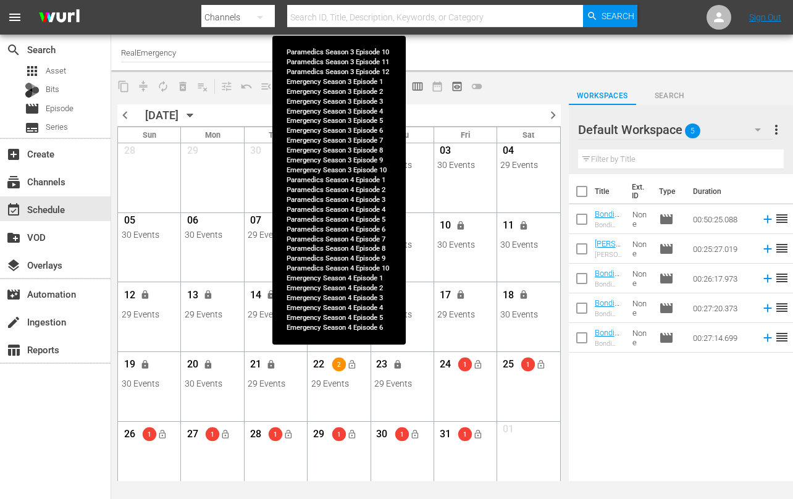
click at [329, 382] on div "29 Events" at bounding box center [339, 384] width 56 height 10
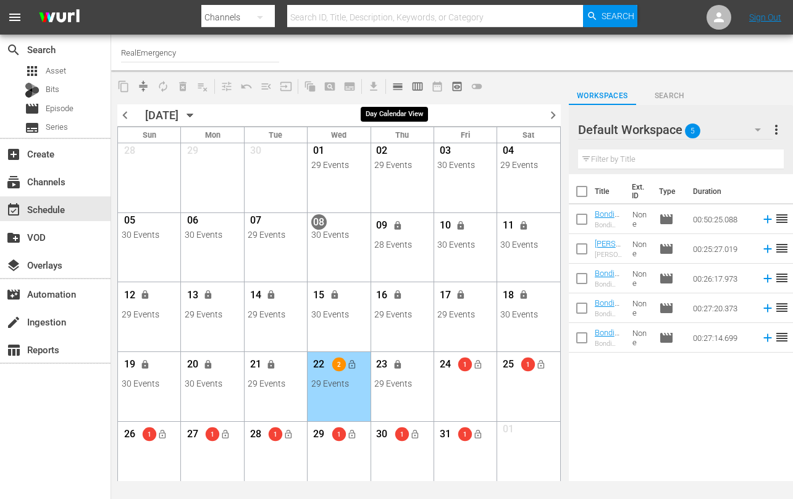
click at [397, 88] on span "calendar_view_day_outlined" at bounding box center [398, 86] width 12 height 12
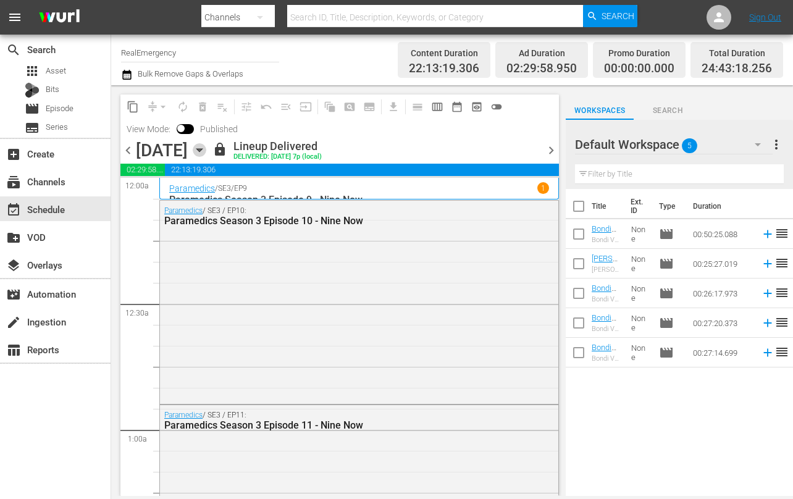
click at [202, 151] on icon "button" at bounding box center [199, 150] width 6 height 3
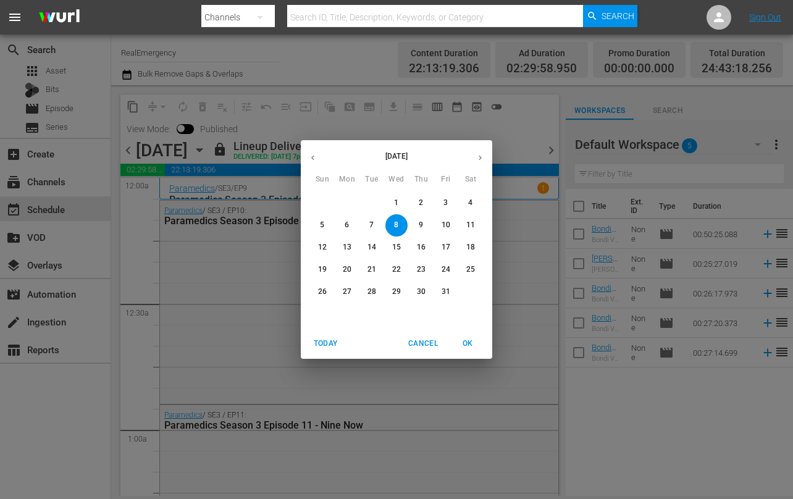
drag, startPoint x: 396, startPoint y: 269, endPoint x: 368, endPoint y: 268, distance: 28.4
click at [395, 269] on p "22" at bounding box center [396, 269] width 9 height 11
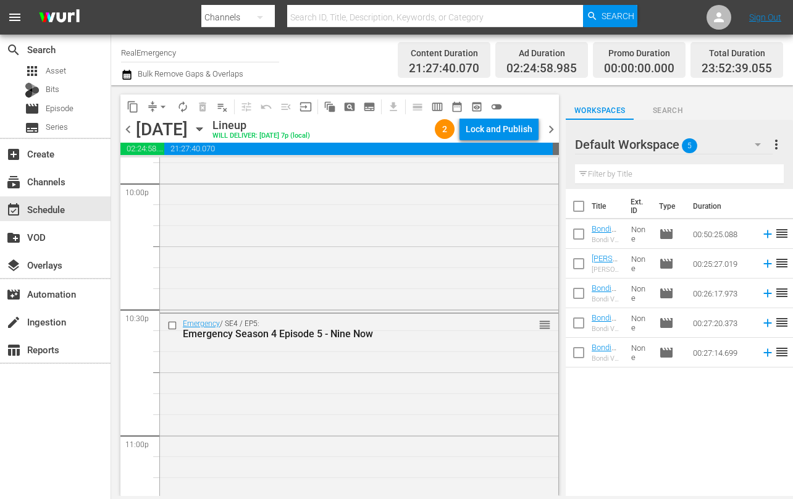
scroll to position [5768, 0]
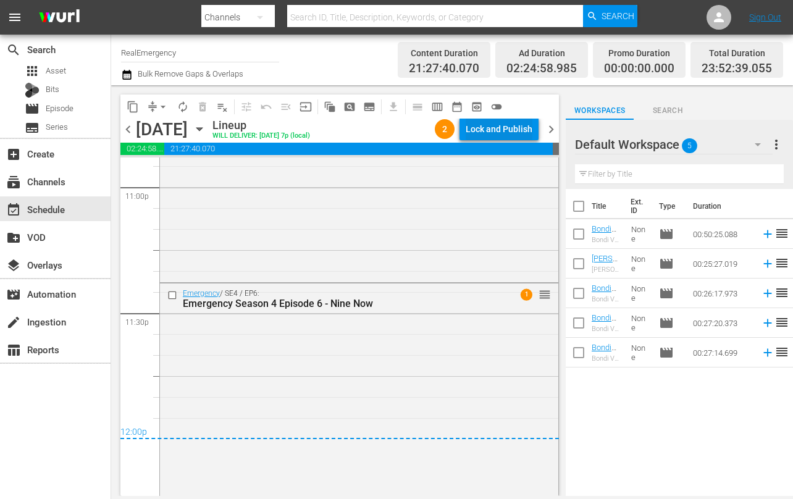
click at [488, 132] on div "Lock and Publish" at bounding box center [499, 129] width 67 height 22
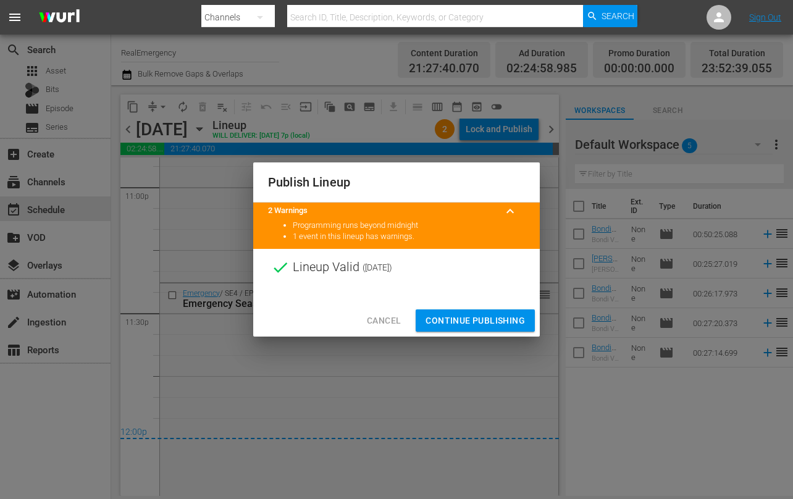
click at [466, 321] on span "Continue Publishing" at bounding box center [475, 320] width 99 height 15
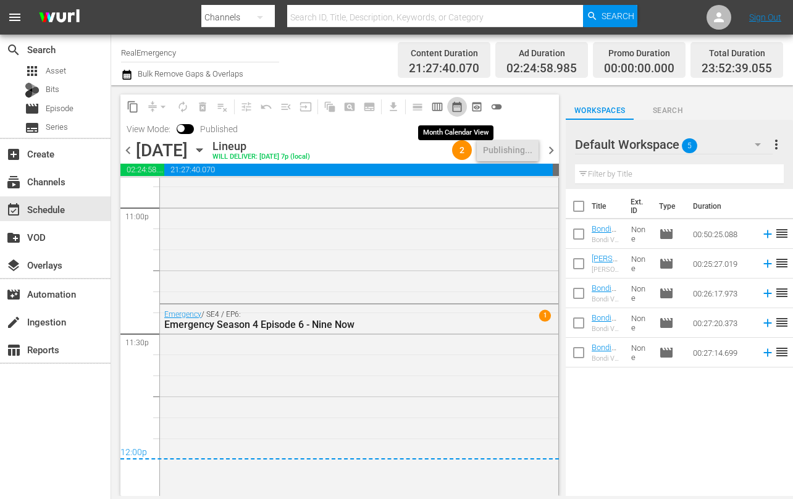
click at [457, 109] on span "date_range_outlined" at bounding box center [457, 107] width 12 height 12
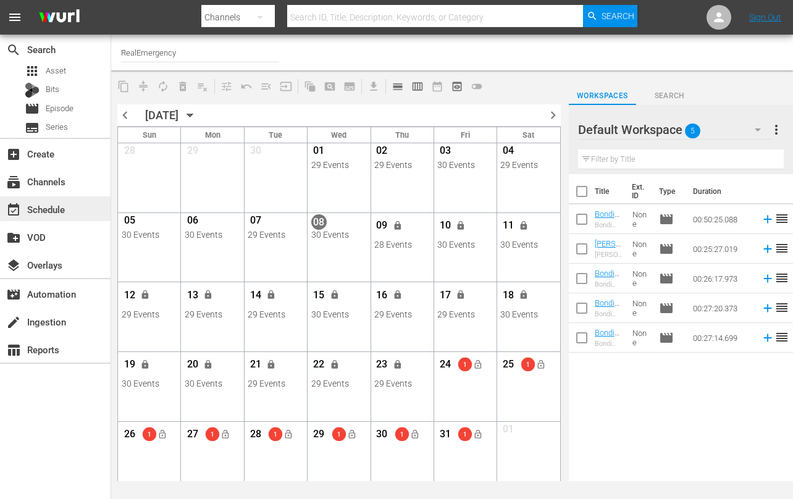
click at [43, 211] on div "event_available Schedule" at bounding box center [34, 207] width 69 height 11
click at [399, 86] on span "calendar_view_day_outlined" at bounding box center [398, 86] width 12 height 12
